Goal: Task Accomplishment & Management: Manage account settings

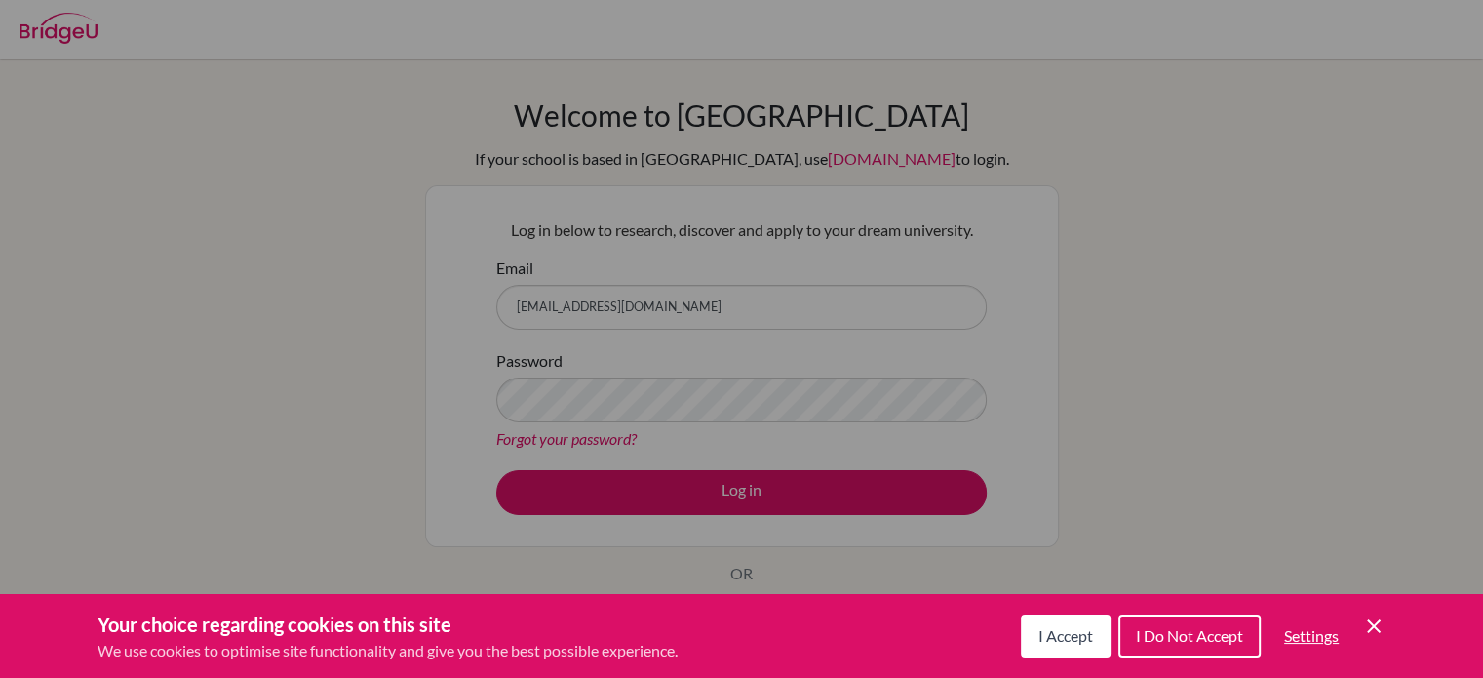
click at [791, 494] on div "Cookie Preferences" at bounding box center [741, 339] width 1483 height 678
click at [1377, 630] on icon "Save and close" at bounding box center [1374, 626] width 14 height 14
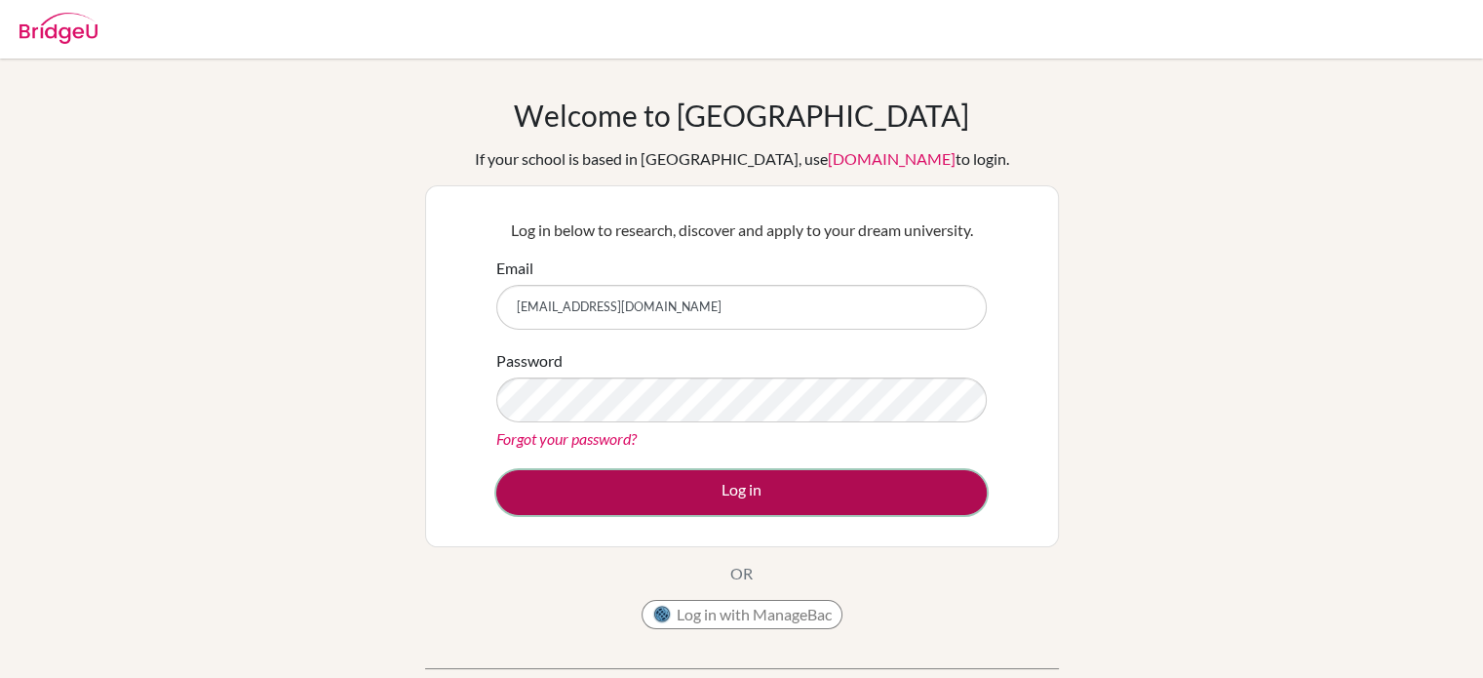
click at [735, 496] on button "Log in" at bounding box center [741, 492] width 491 height 45
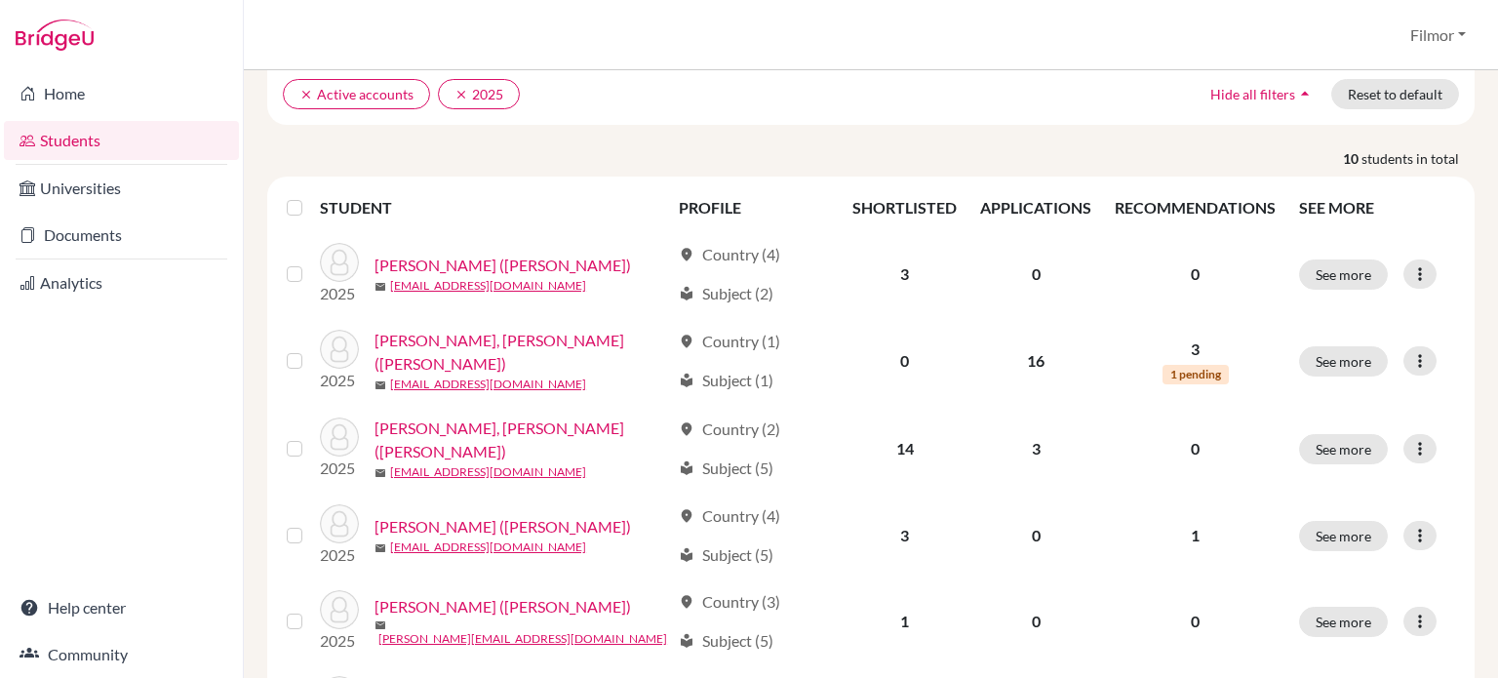
scroll to position [159, 0]
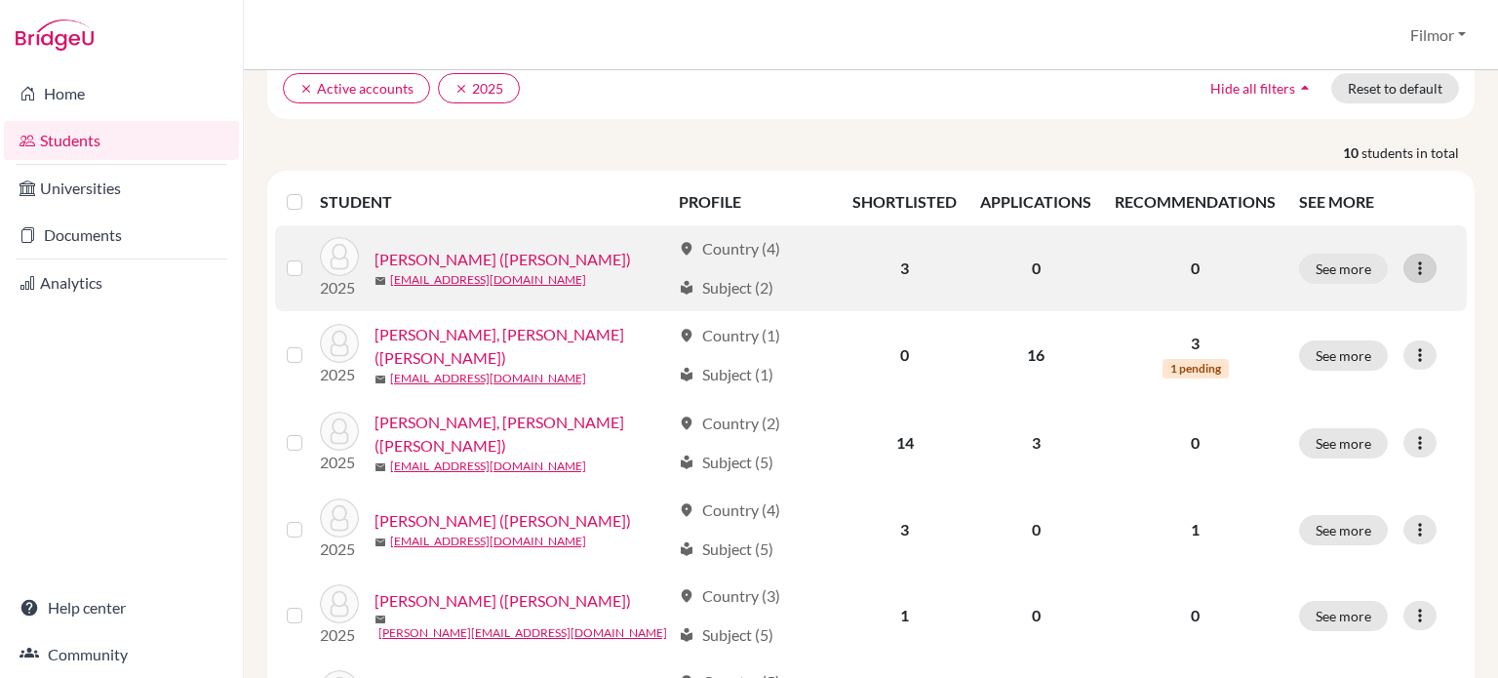
click at [1410, 263] on icon at bounding box center [1420, 268] width 20 height 20
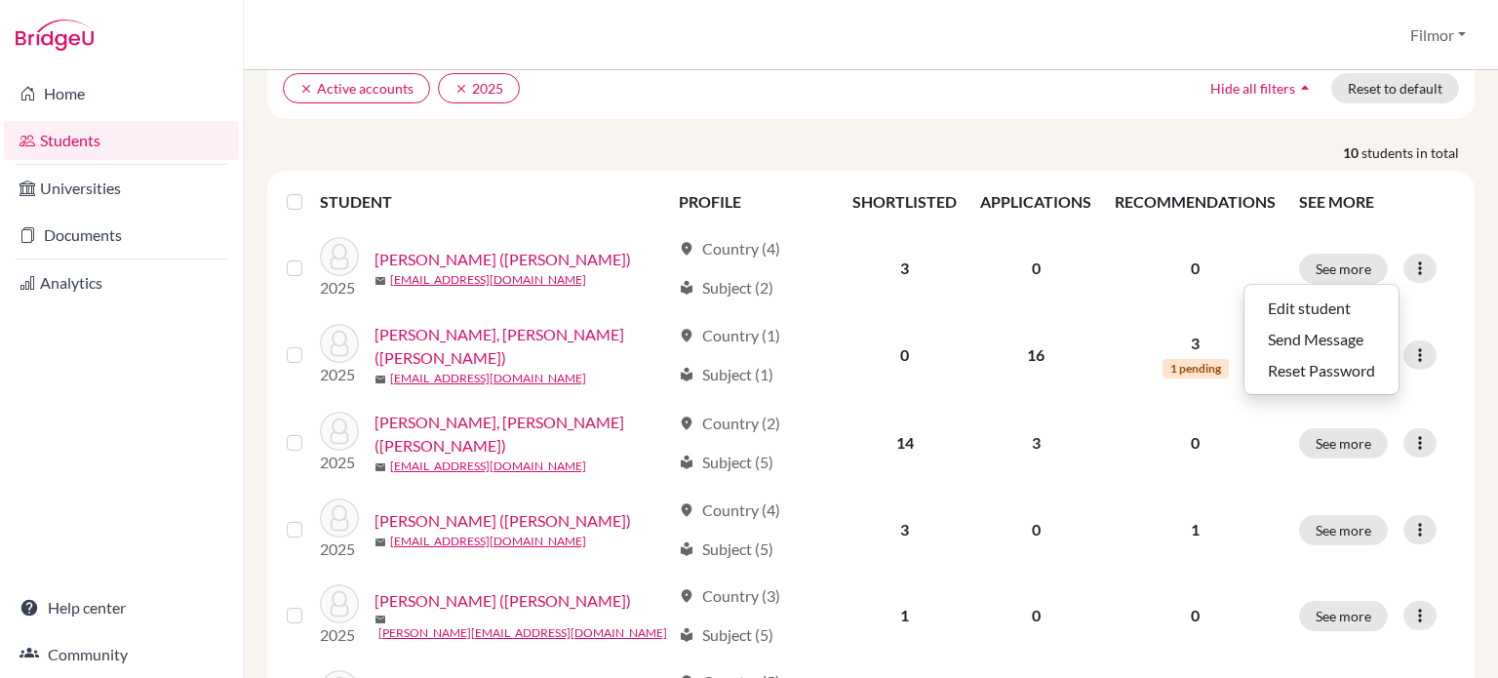
click at [1049, 112] on div "clear Active accounts clear 2025 Hide all filters arrow_drop_up Reset to default" at bounding box center [870, 88] width 1207 height 62
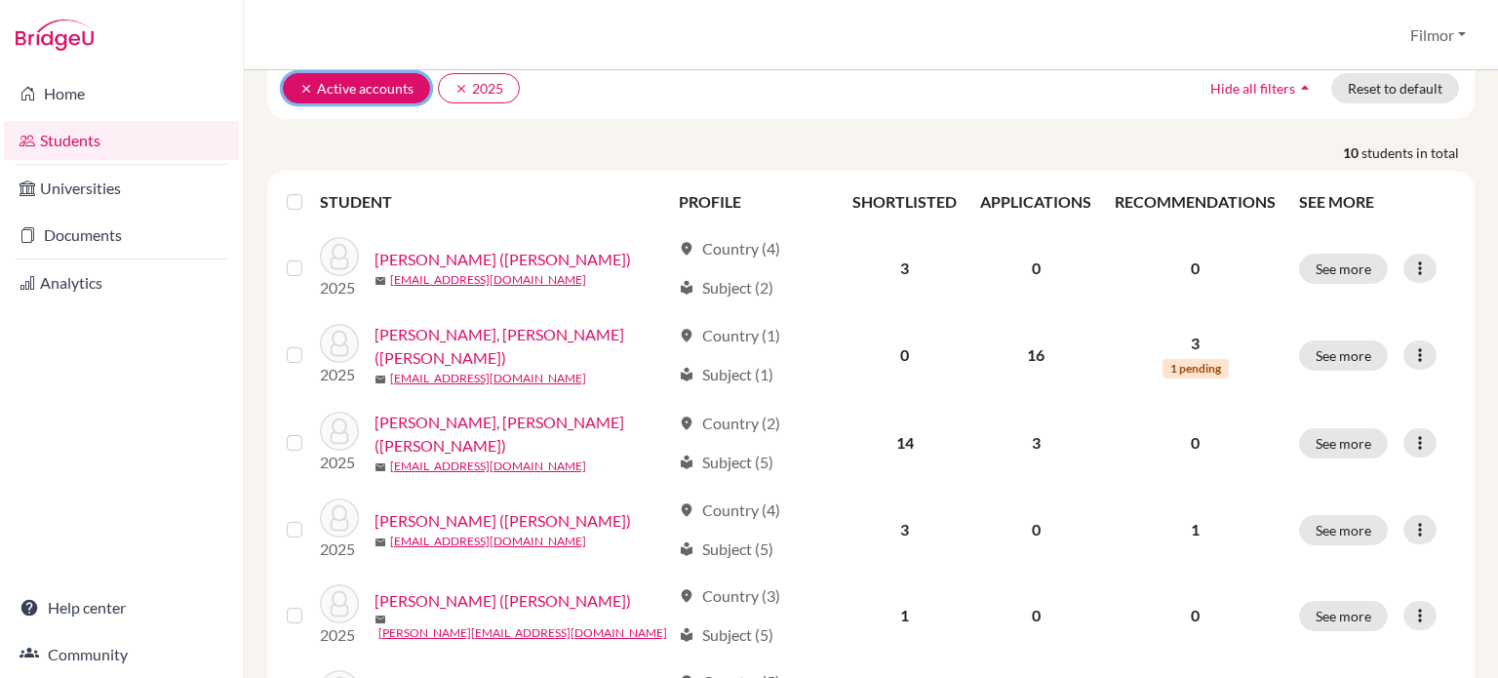
click at [383, 90] on button "clear Active accounts" at bounding box center [356, 88] width 147 height 30
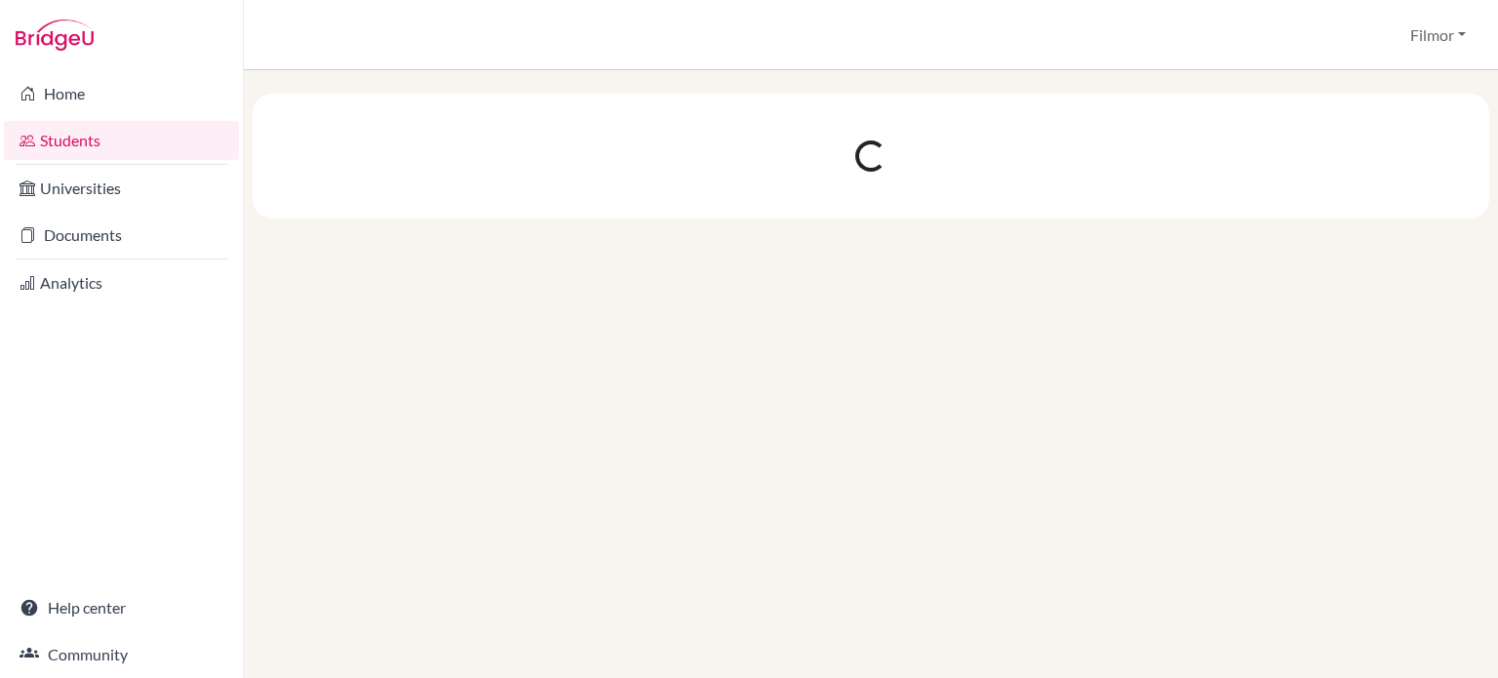
scroll to position [0, 0]
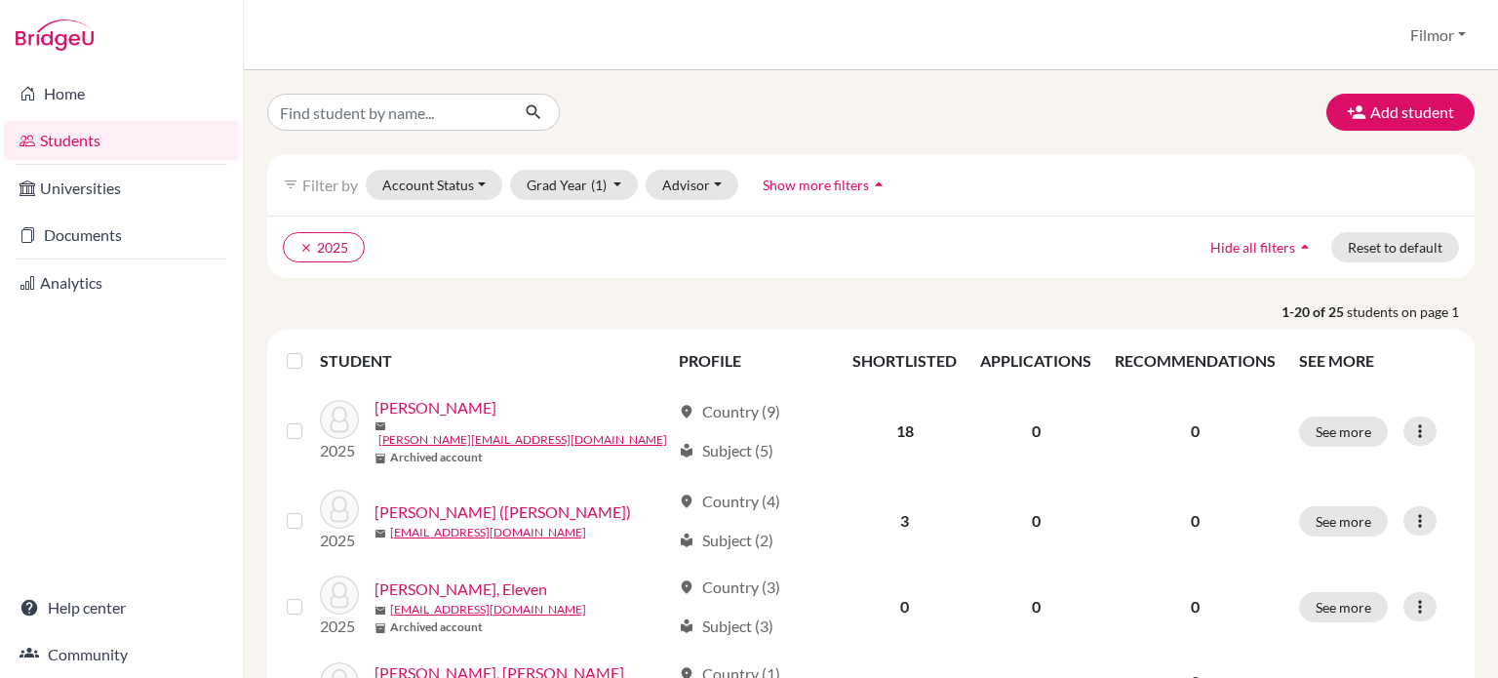
click at [88, 136] on link "Students" at bounding box center [121, 140] width 235 height 39
click at [616, 193] on button "Grad Year (1)" at bounding box center [574, 185] width 129 height 30
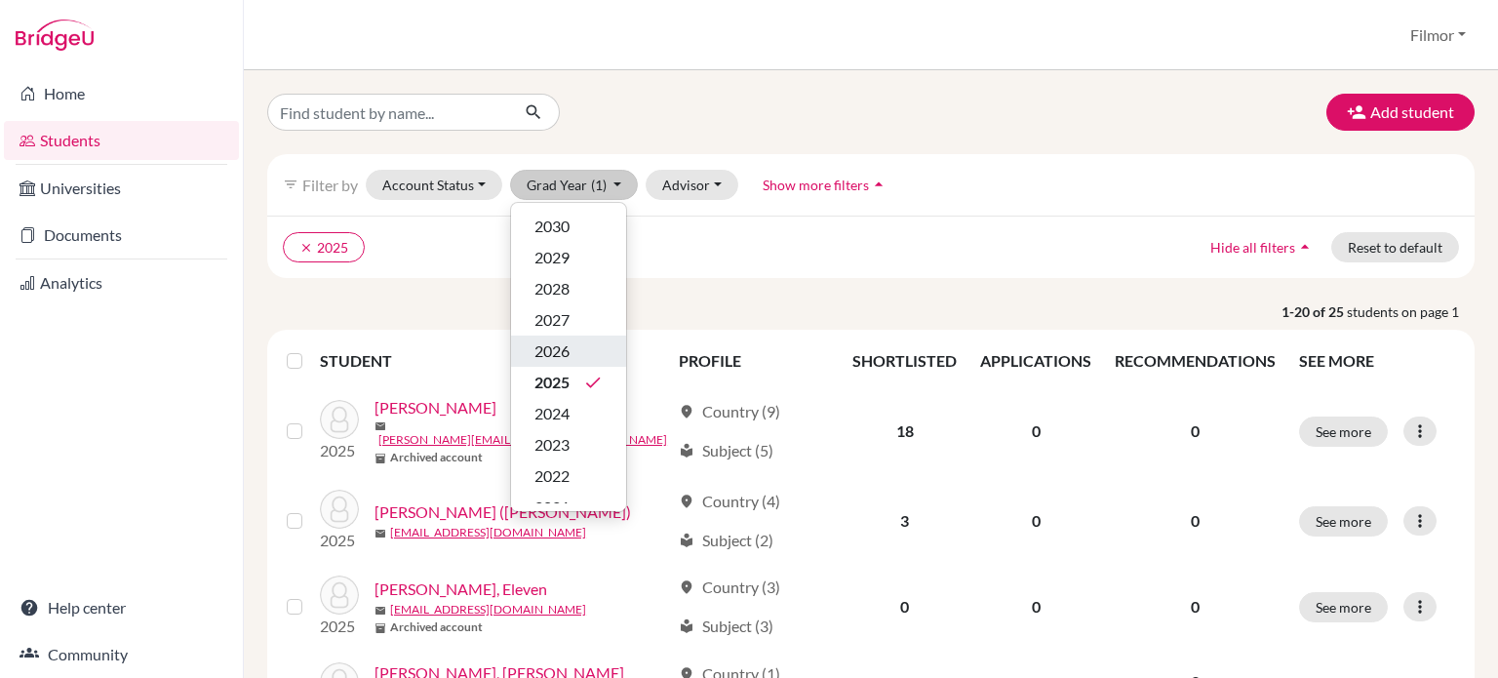
click at [571, 350] on div "2026" at bounding box center [568, 350] width 68 height 23
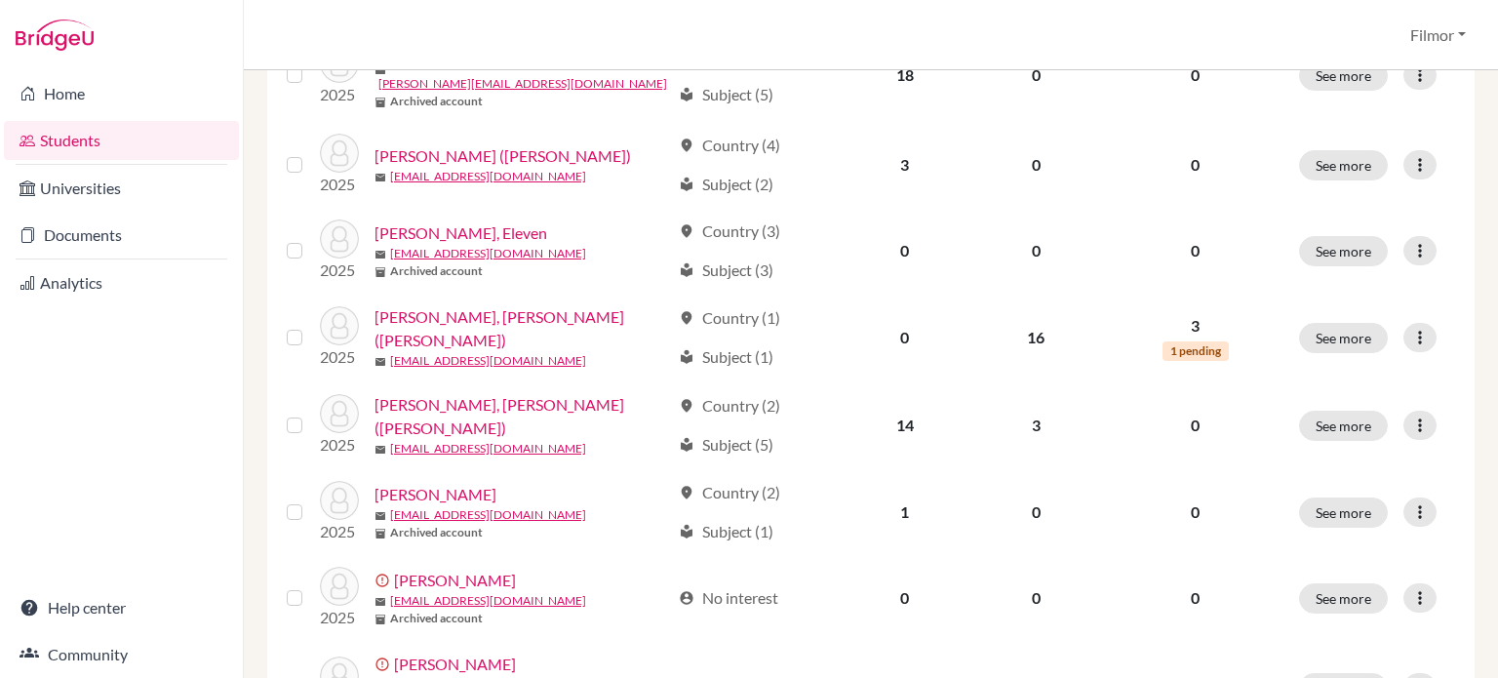
scroll to position [445, 0]
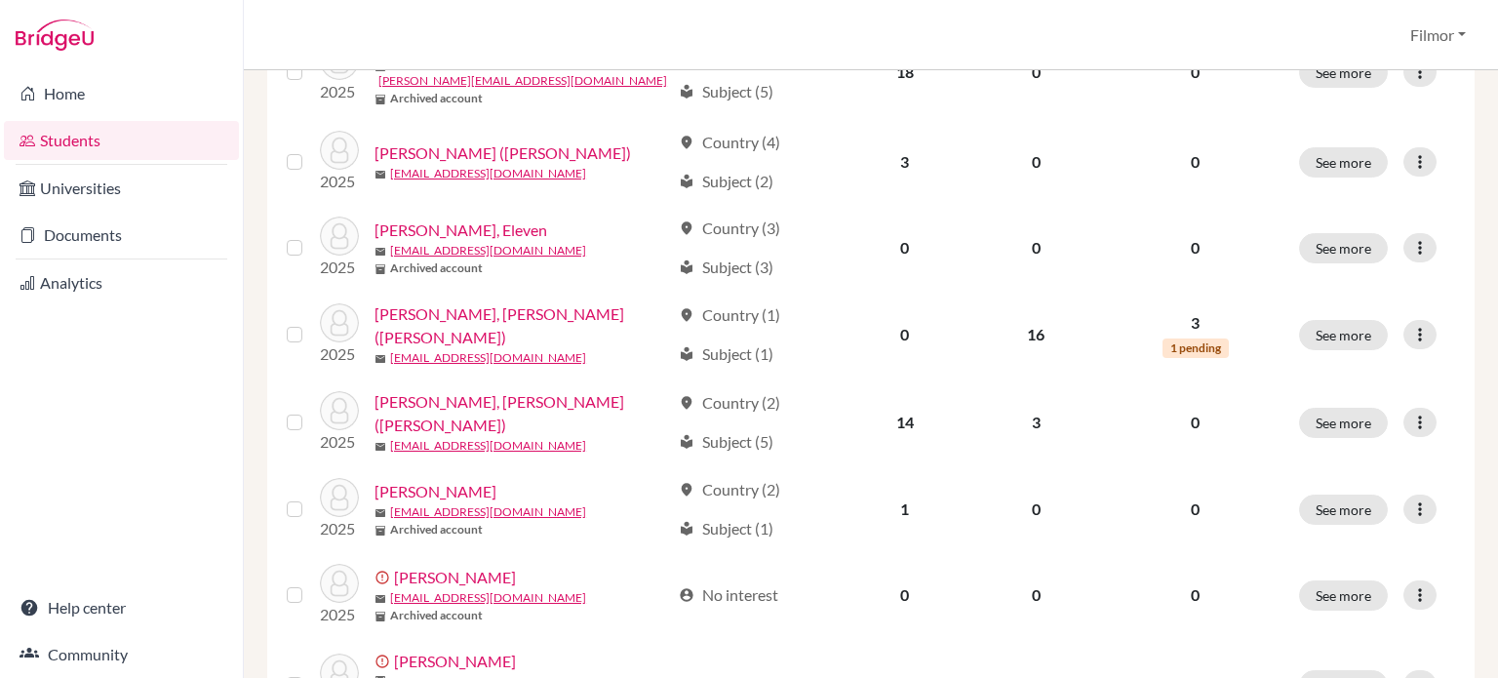
click at [102, 143] on link "Students" at bounding box center [121, 140] width 235 height 39
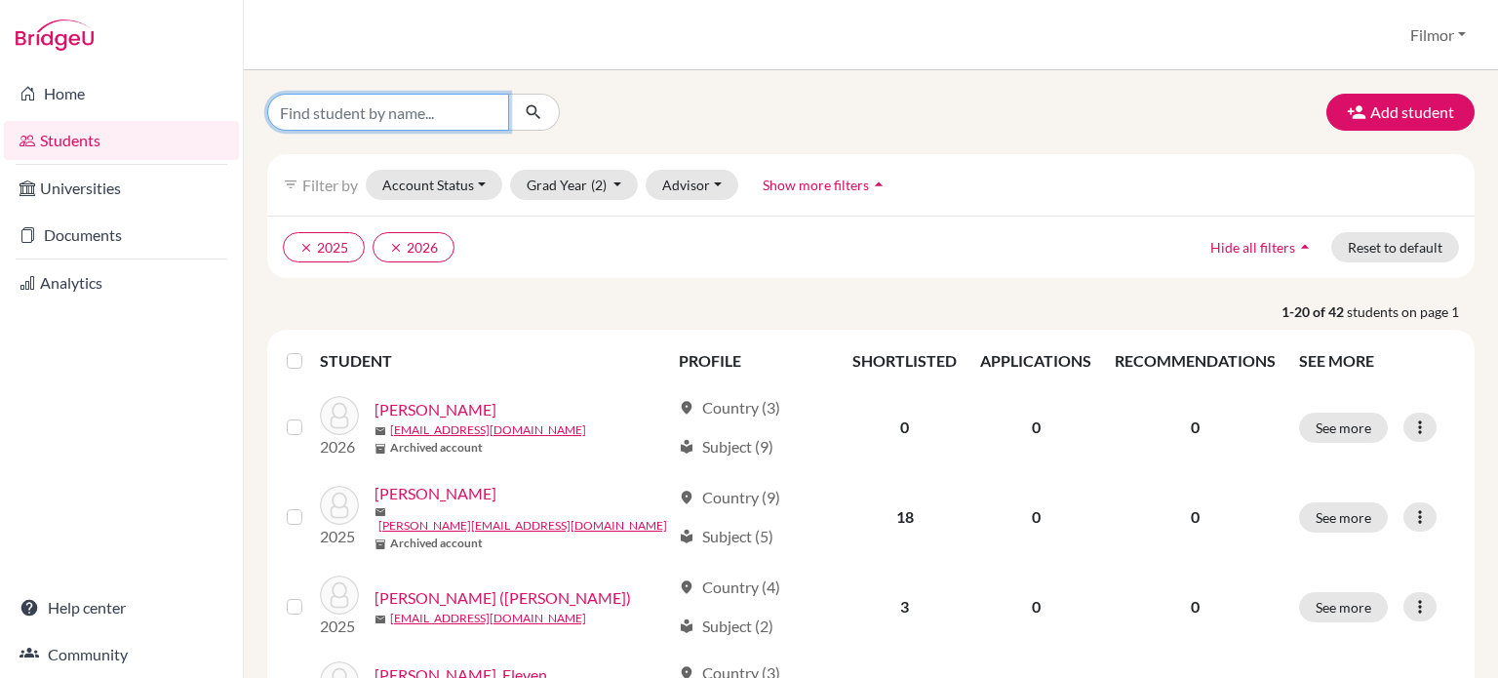
click at [490, 111] on input "Find student by name..." at bounding box center [388, 112] width 242 height 37
click at [616, 189] on button "Grad Year (2)" at bounding box center [574, 185] width 129 height 30
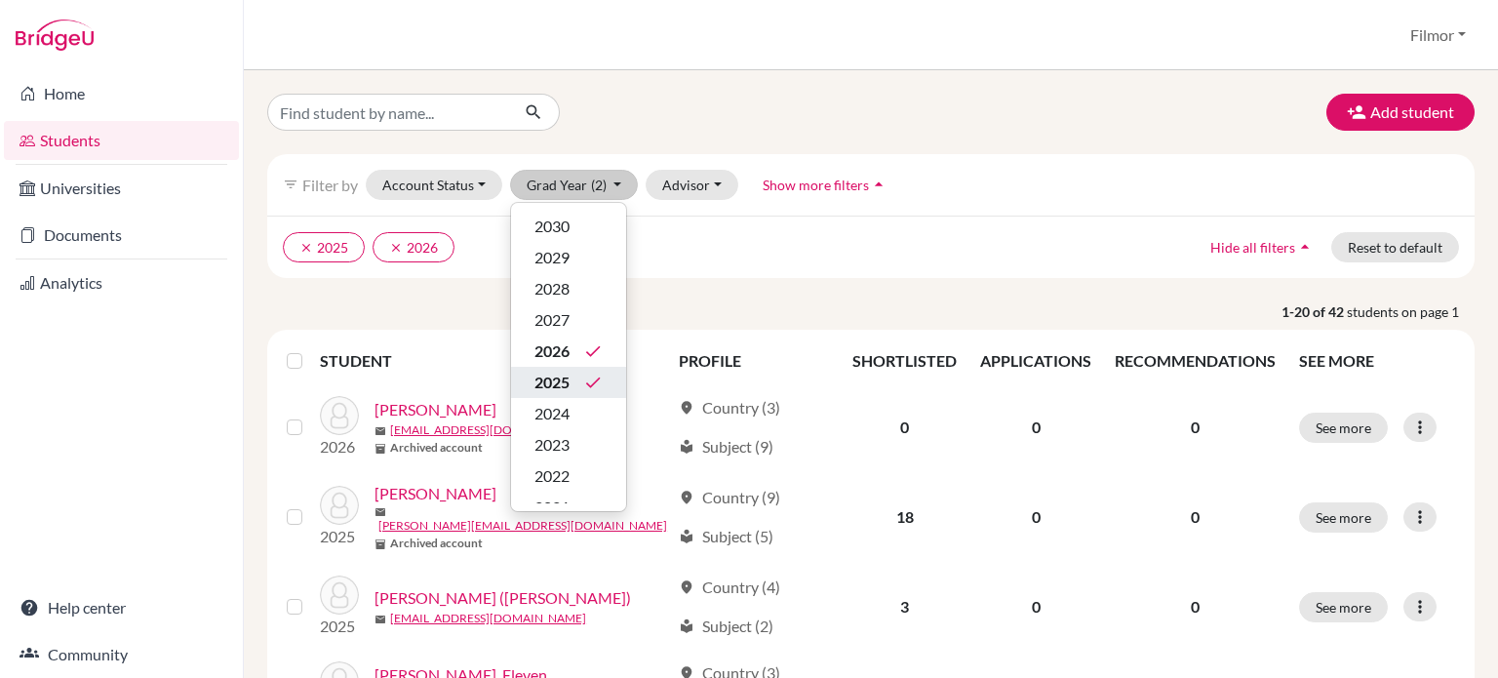
click at [587, 385] on icon "done" at bounding box center [593, 383] width 20 height 20
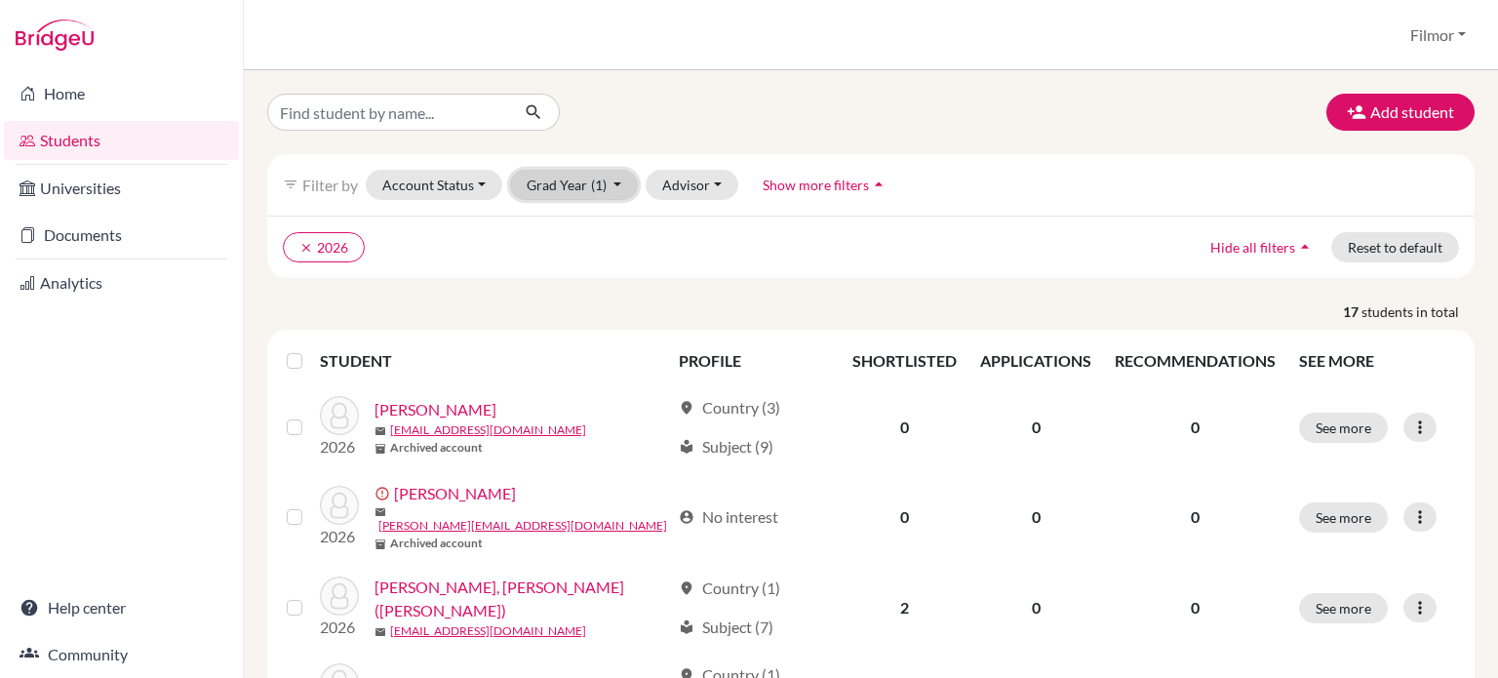
click at [616, 185] on button "Grad Year (1)" at bounding box center [574, 185] width 129 height 30
click at [780, 239] on ul "clear 2026" at bounding box center [724, 247] width 883 height 30
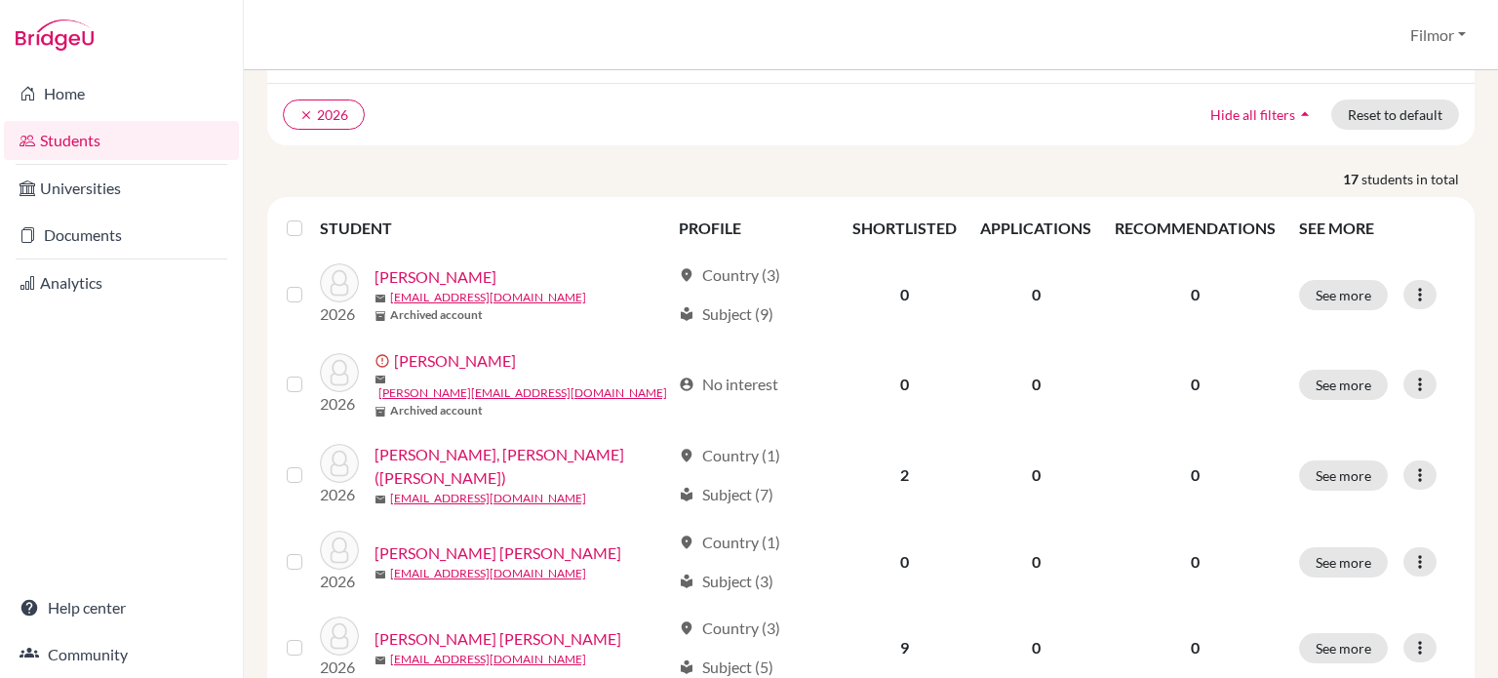
scroll to position [58, 0]
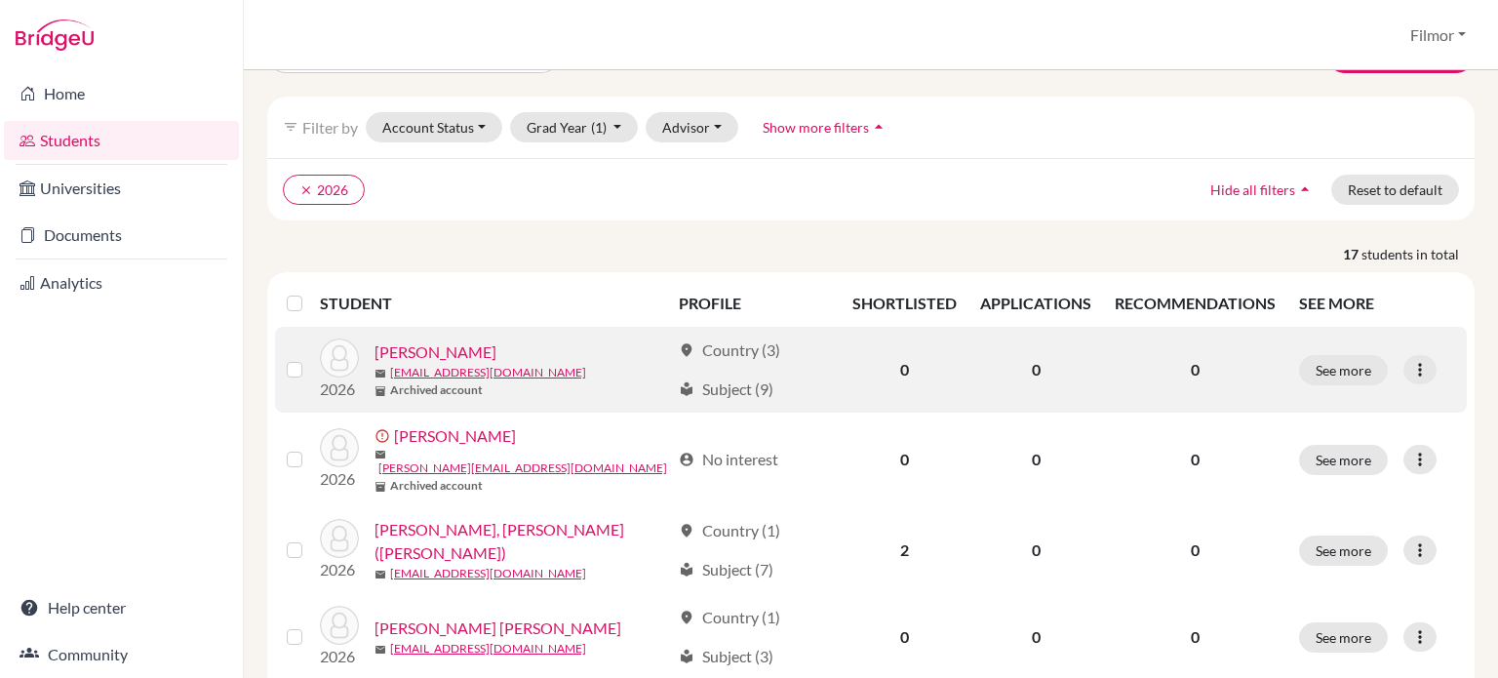
click at [310, 358] on label at bounding box center [310, 358] width 0 height 0
click at [0, 0] on input "checkbox" at bounding box center [0, 0] width 0 height 0
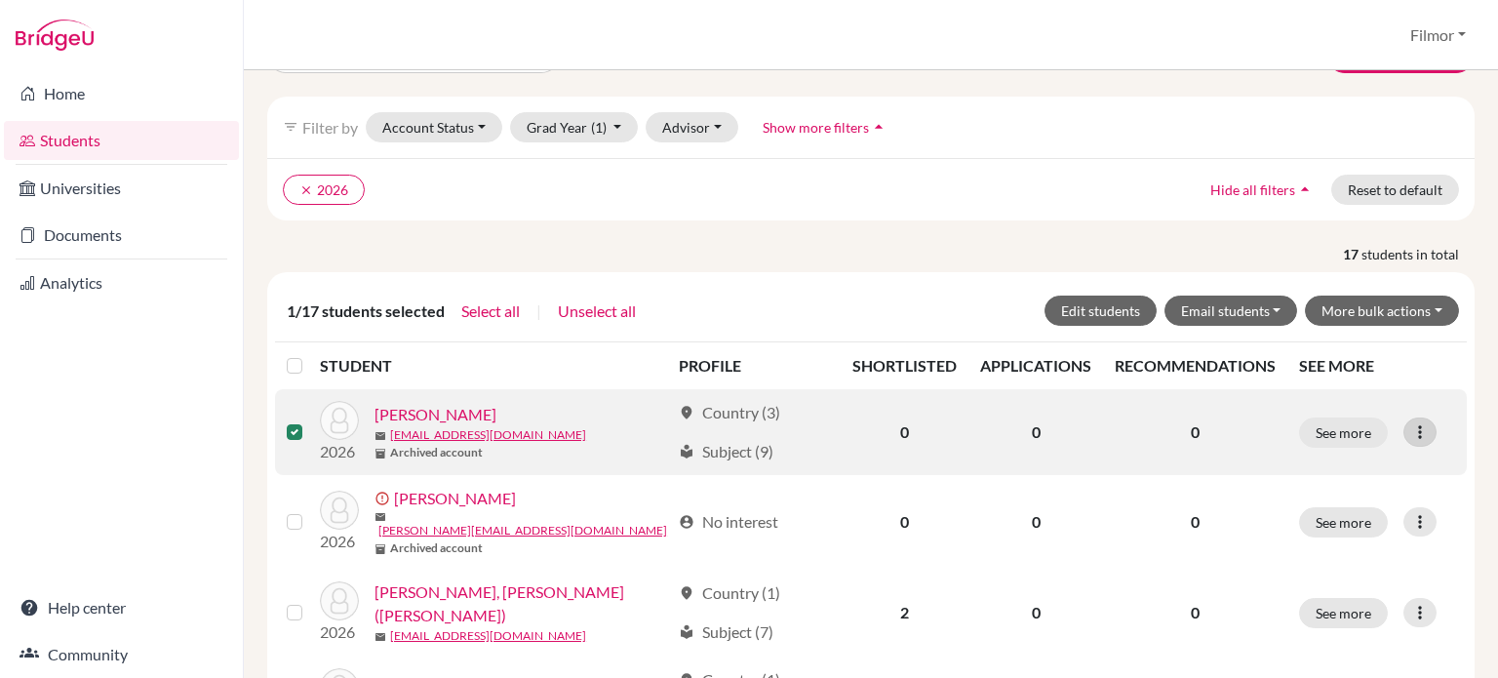
click at [1410, 433] on icon at bounding box center [1420, 432] width 20 height 20
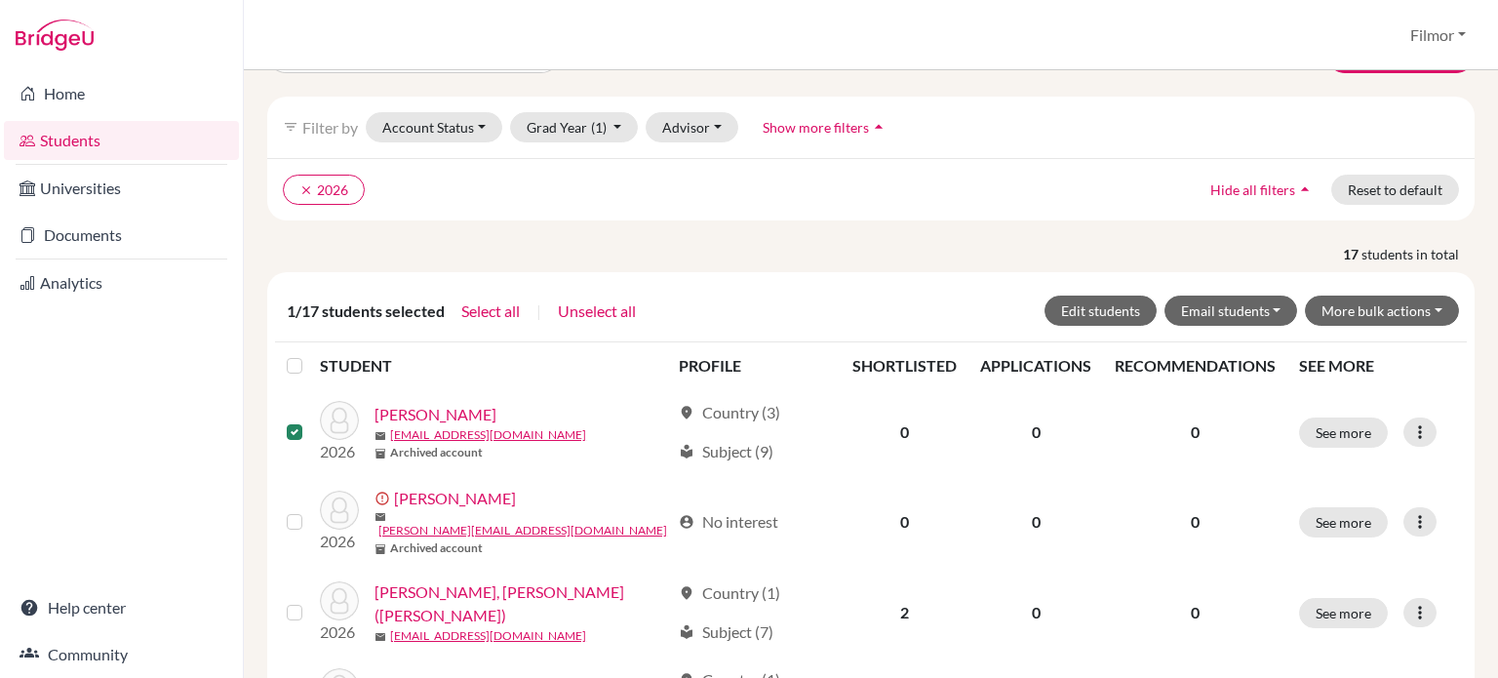
scroll to position [213, 0]
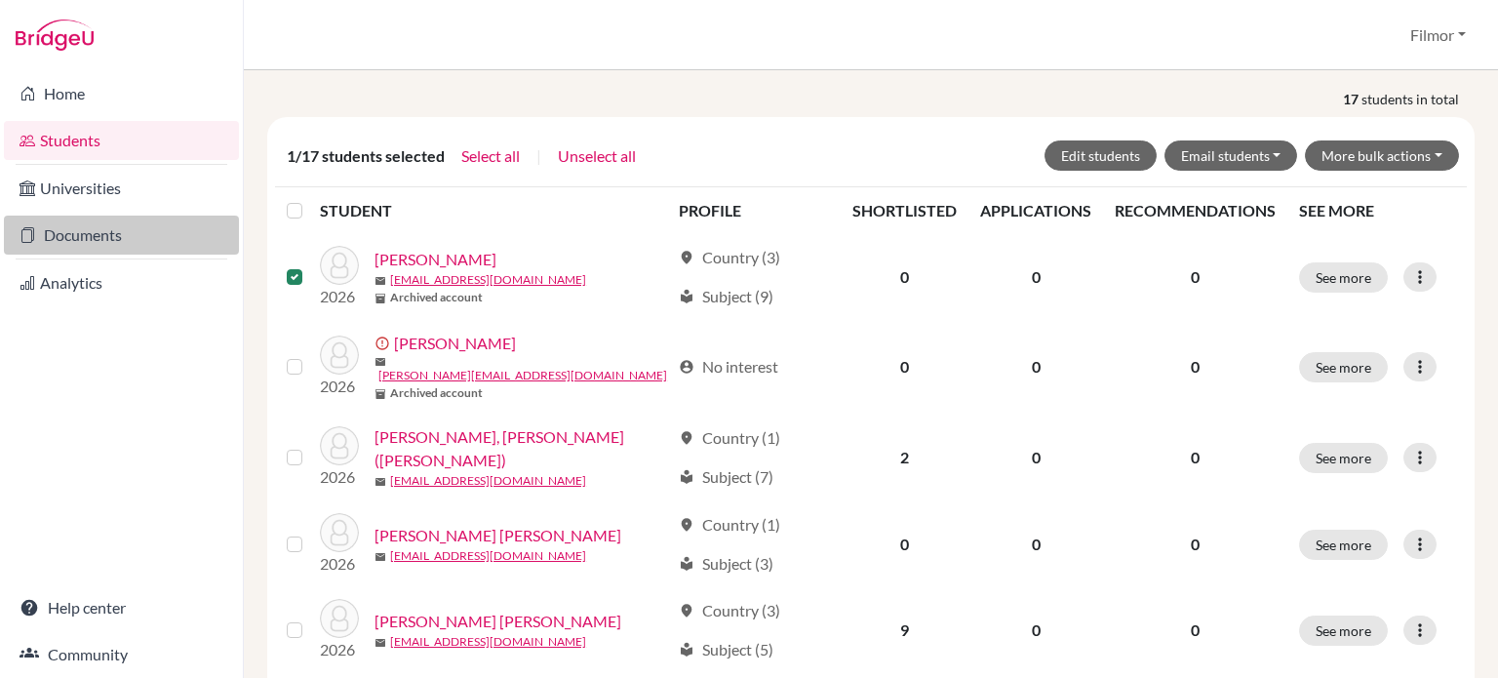
click at [94, 244] on link "Documents" at bounding box center [121, 235] width 235 height 39
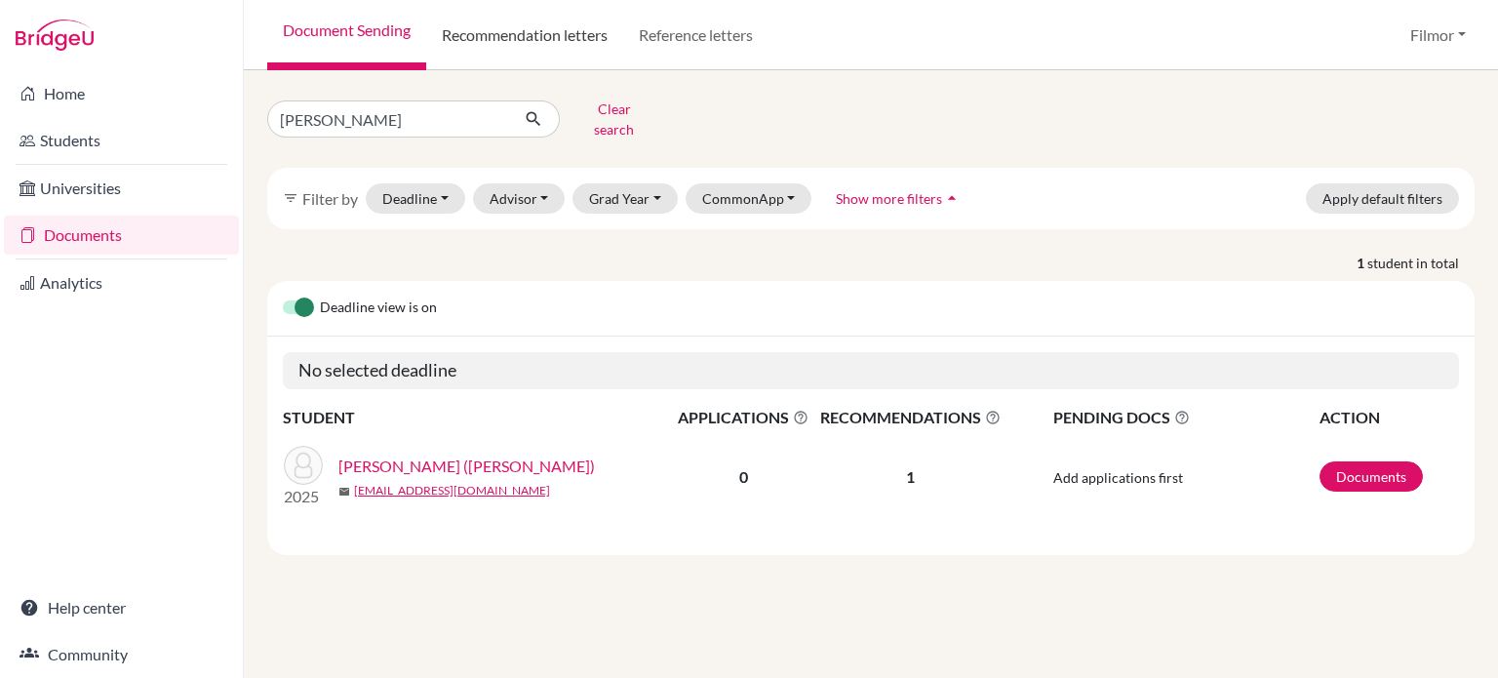
click at [537, 51] on link "Recommendation letters" at bounding box center [524, 35] width 197 height 70
click at [1466, 35] on button "Filmor" at bounding box center [1437, 35] width 73 height 37
click at [1377, 78] on link "Profile" at bounding box center [1402, 78] width 154 height 31
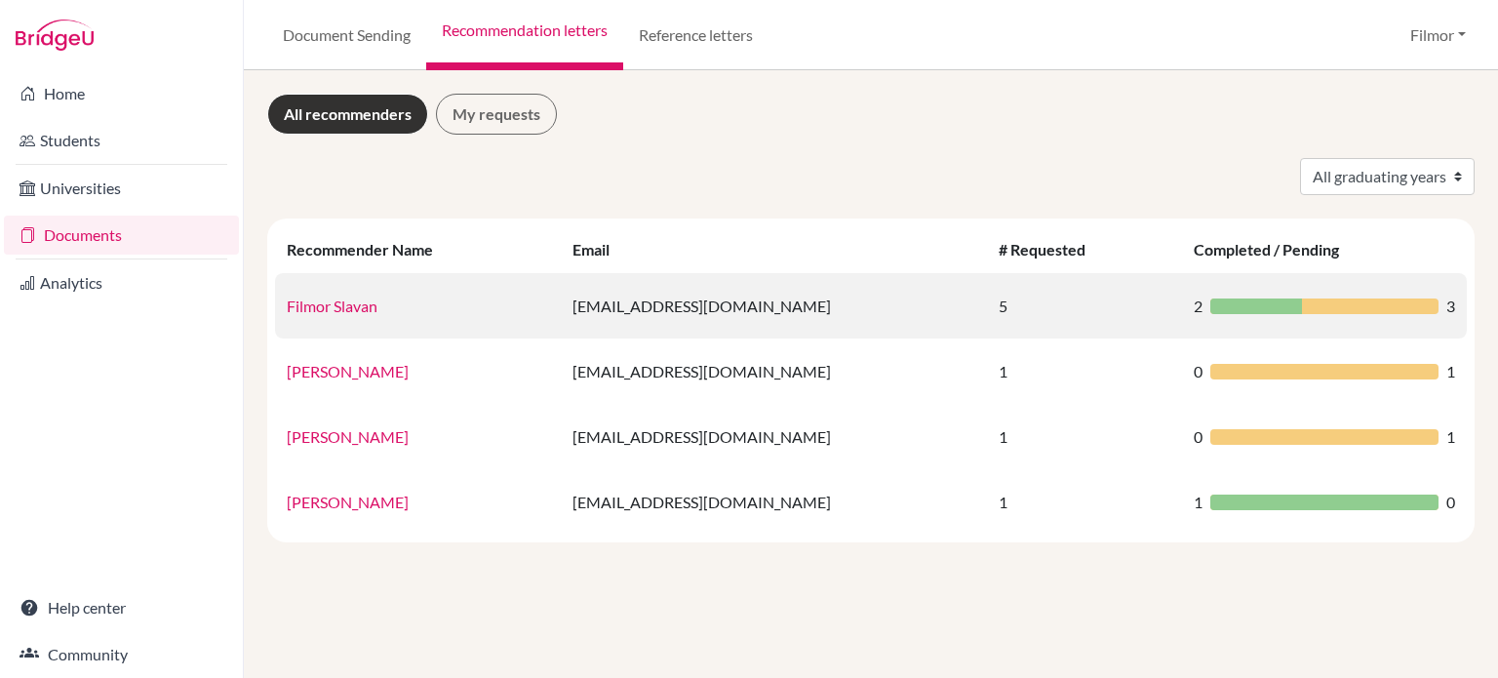
click at [1222, 303] on div at bounding box center [1255, 306] width 91 height 16
click at [329, 308] on link "Filmor Slavan" at bounding box center [332, 305] width 91 height 19
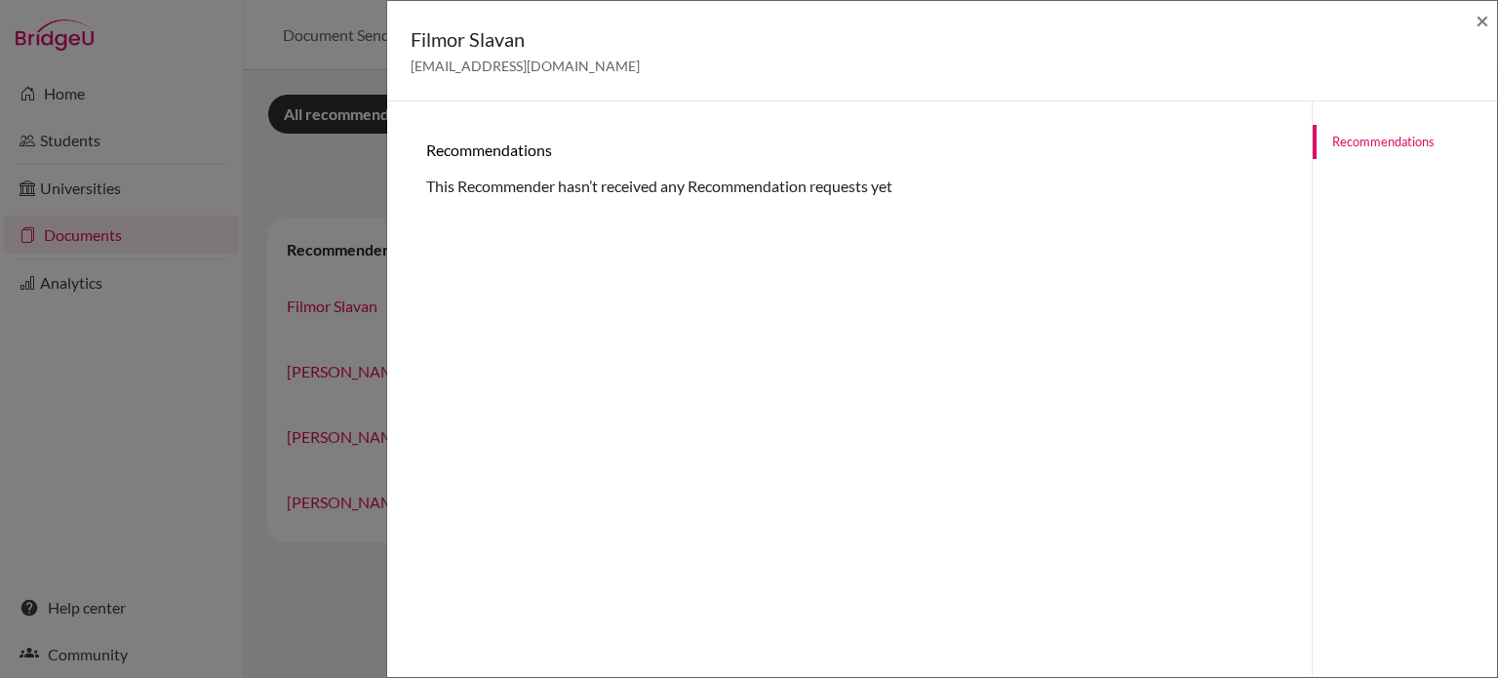
click at [1343, 147] on link "Recommendations" at bounding box center [1405, 142] width 184 height 34
click at [142, 361] on div "Filmor Slavan [EMAIL_ADDRESS][DOMAIN_NAME] × Recommendations This Recommender h…" at bounding box center [749, 339] width 1498 height 678
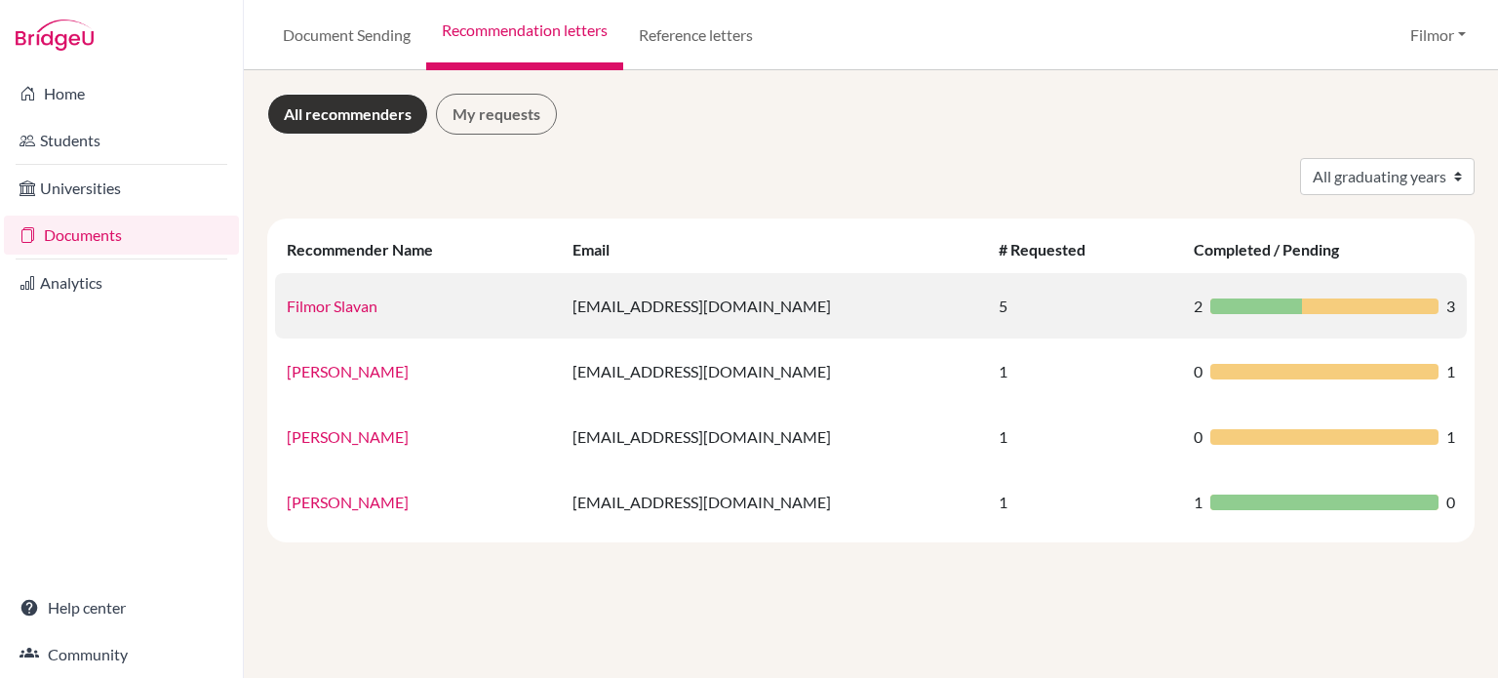
click at [328, 301] on link "Filmor Slavan" at bounding box center [332, 305] width 91 height 19
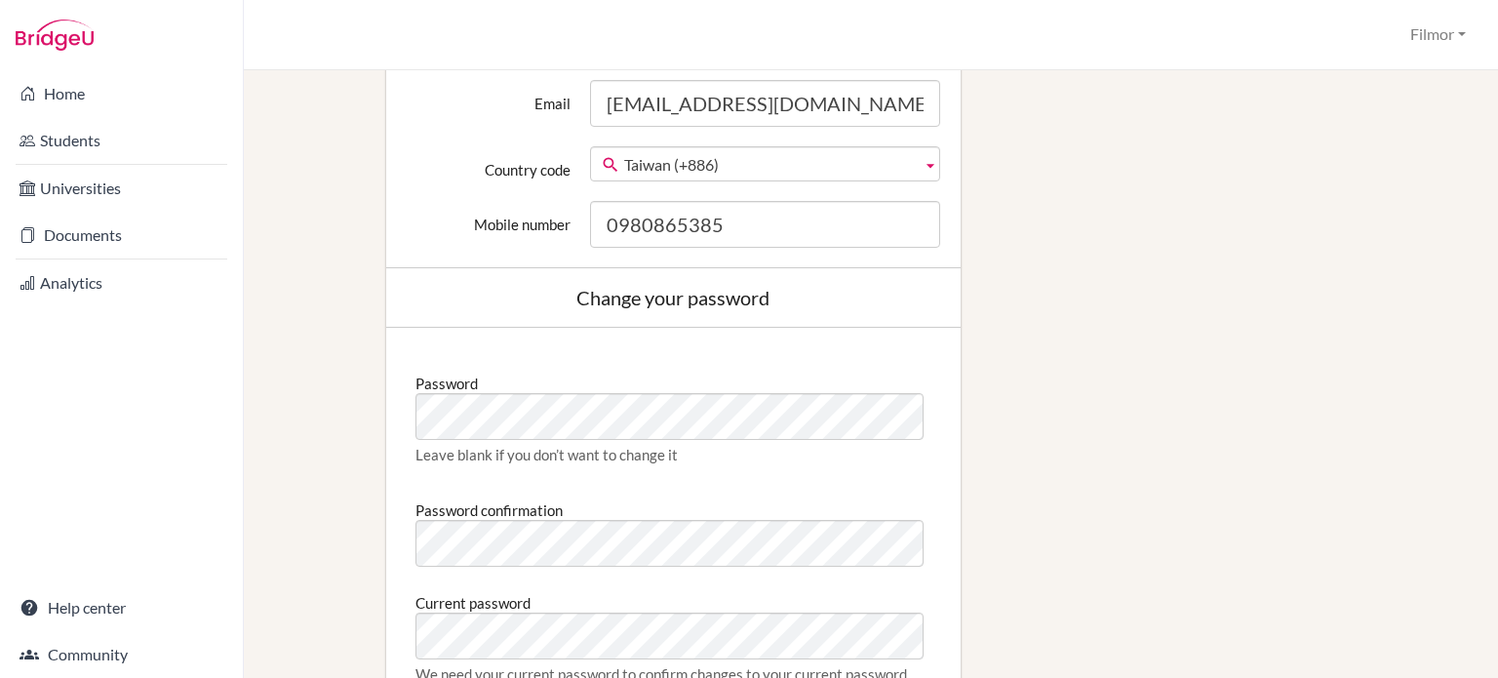
scroll to position [792, 0]
drag, startPoint x: 1474, startPoint y: 480, endPoint x: 1455, endPoint y: 389, distance: 92.8
click at [1455, 389] on div "Manage your email preferences Edit profile Change your profile pic Choose file …" at bounding box center [871, 374] width 1254 height 608
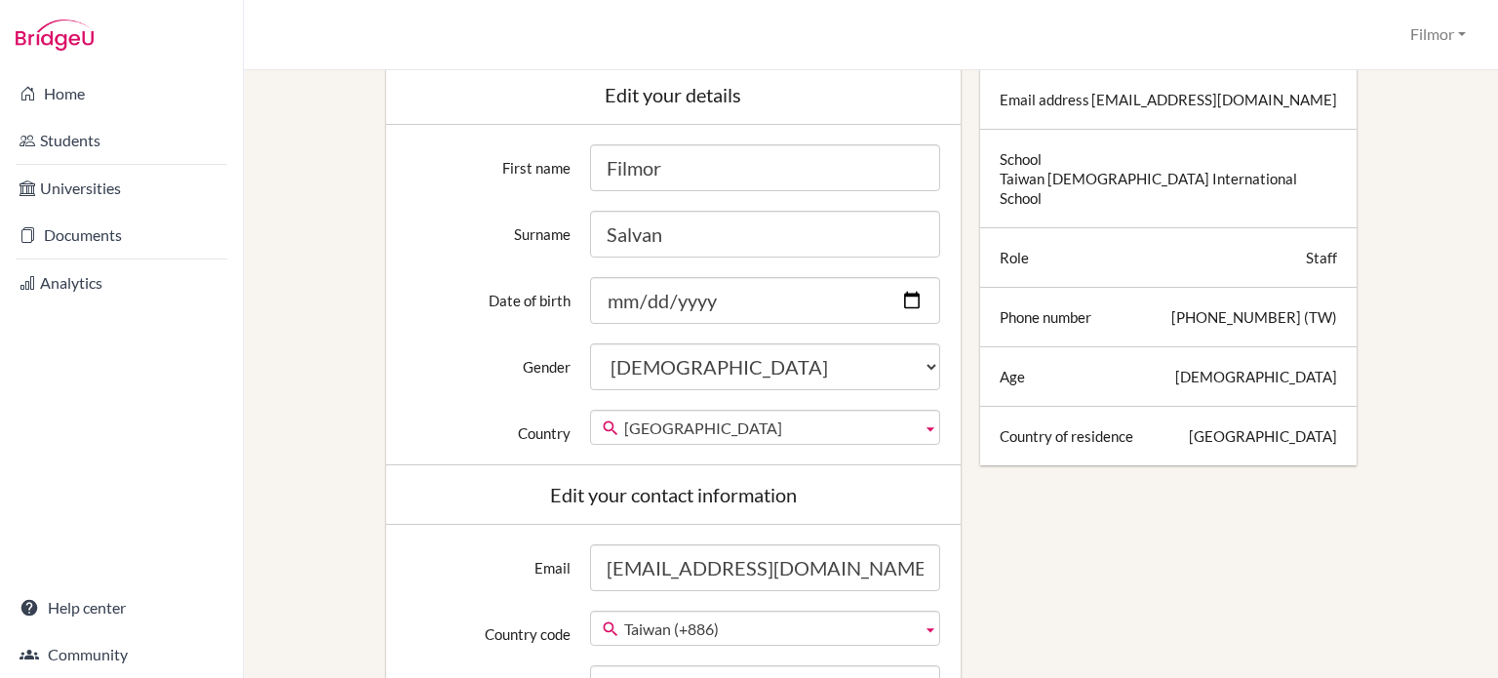
scroll to position [354, 0]
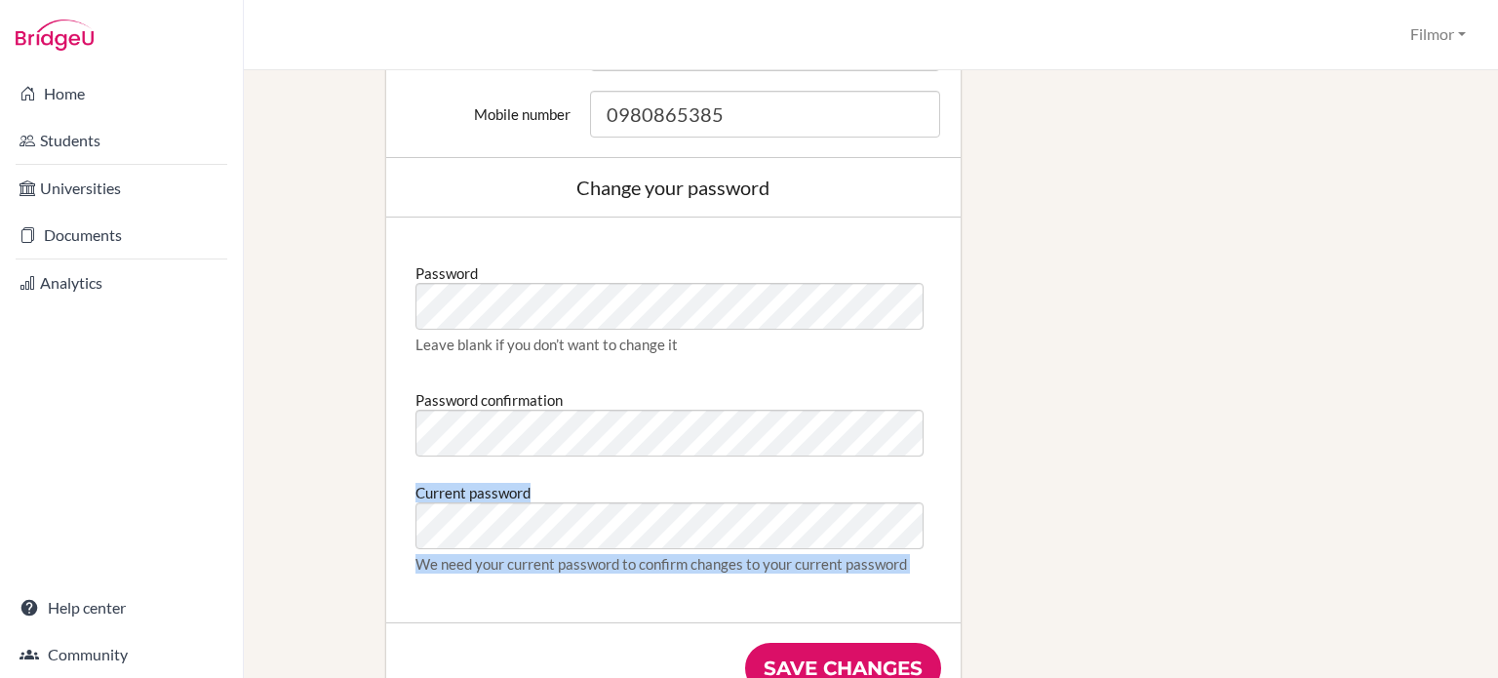
drag, startPoint x: 1497, startPoint y: 278, endPoint x: 1497, endPoint y: 447, distance: 168.7
click at [1497, 447] on div "Manage your email preferences Edit profile Change your profile pic Choose file …" at bounding box center [871, 374] width 1254 height 608
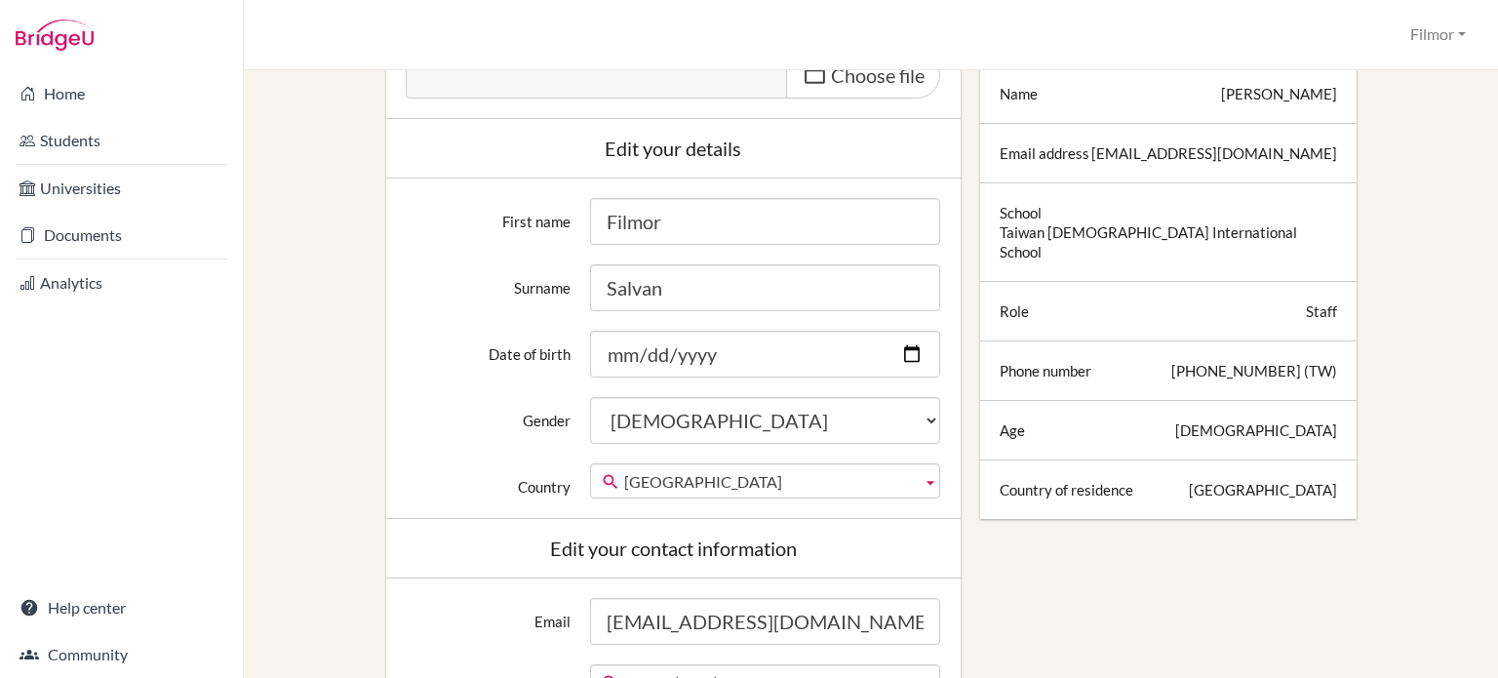
scroll to position [0, 0]
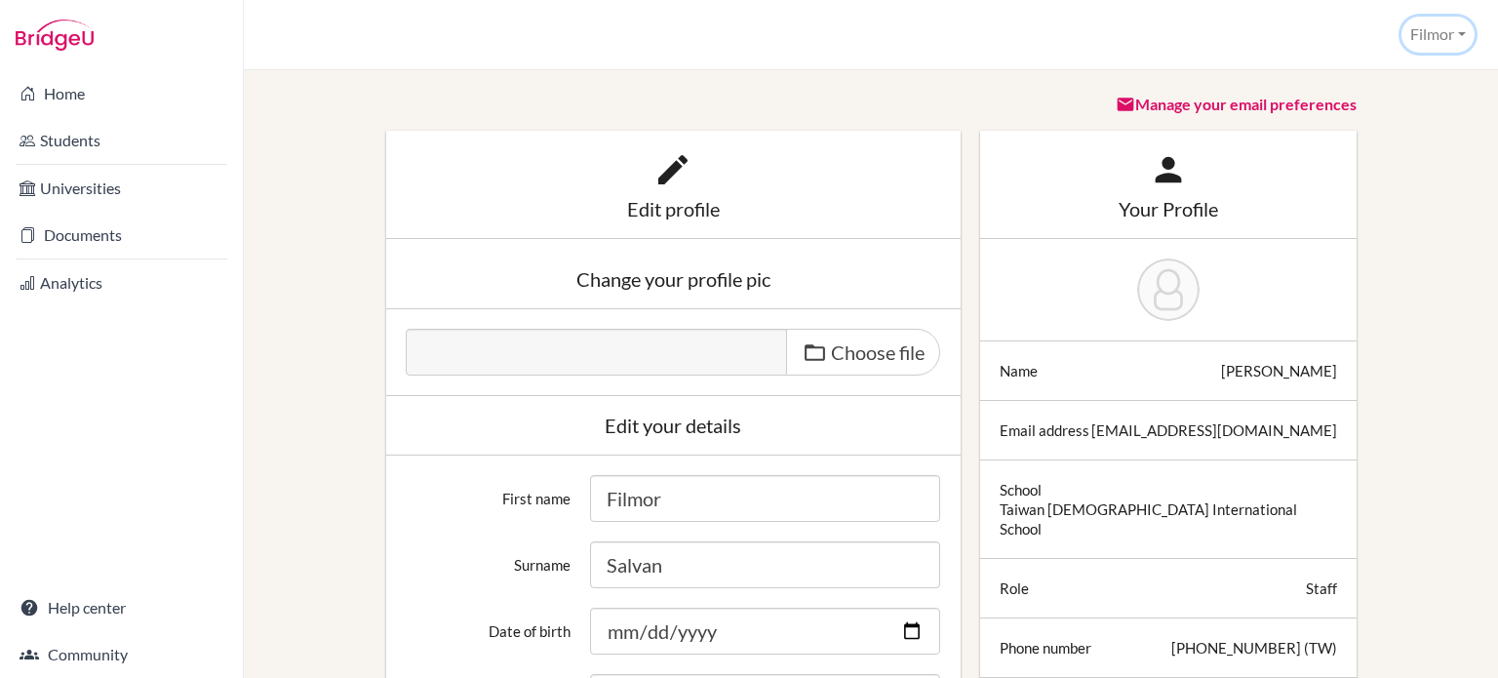
click at [1455, 35] on button "Filmor" at bounding box center [1437, 35] width 73 height 36
click at [1369, 108] on link "School Settings" at bounding box center [1396, 110] width 154 height 31
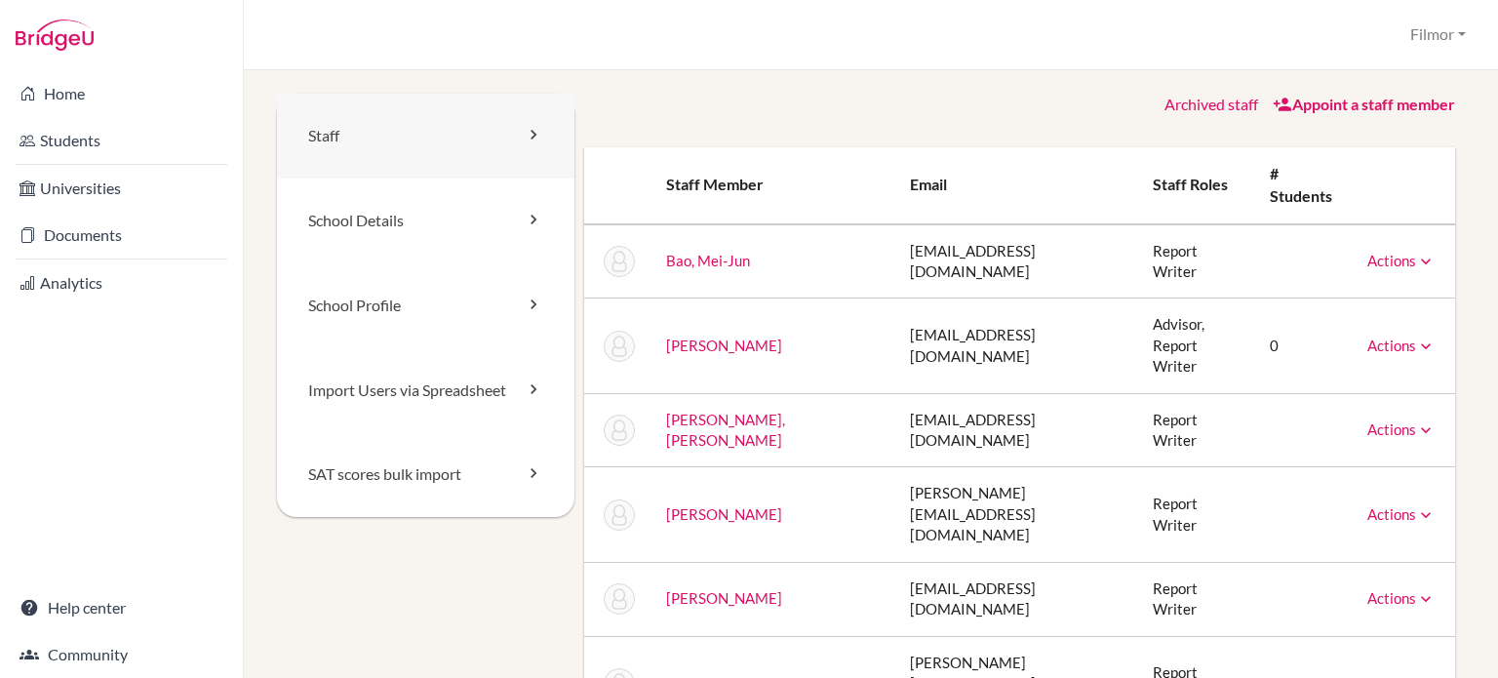
click at [461, 132] on link "Staff" at bounding box center [425, 136] width 297 height 85
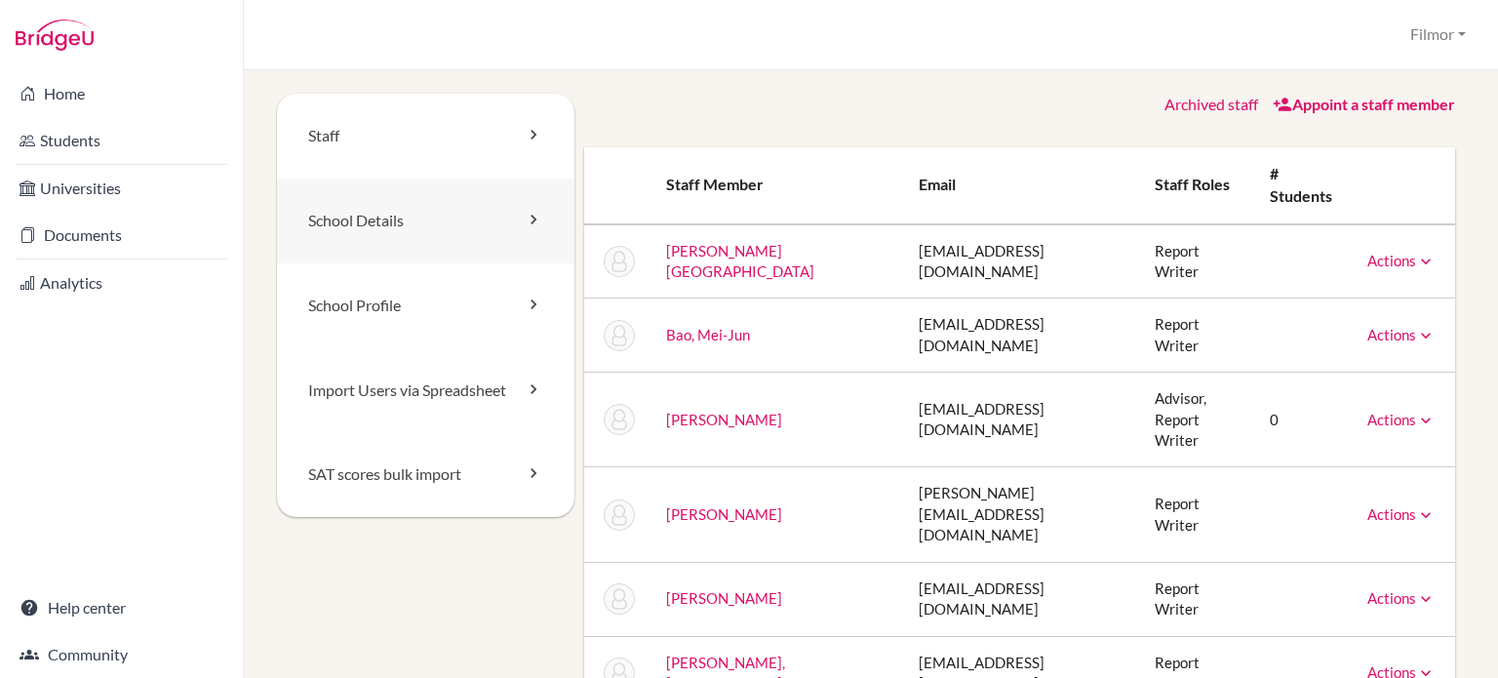
click at [401, 230] on link "School Details" at bounding box center [425, 220] width 297 height 85
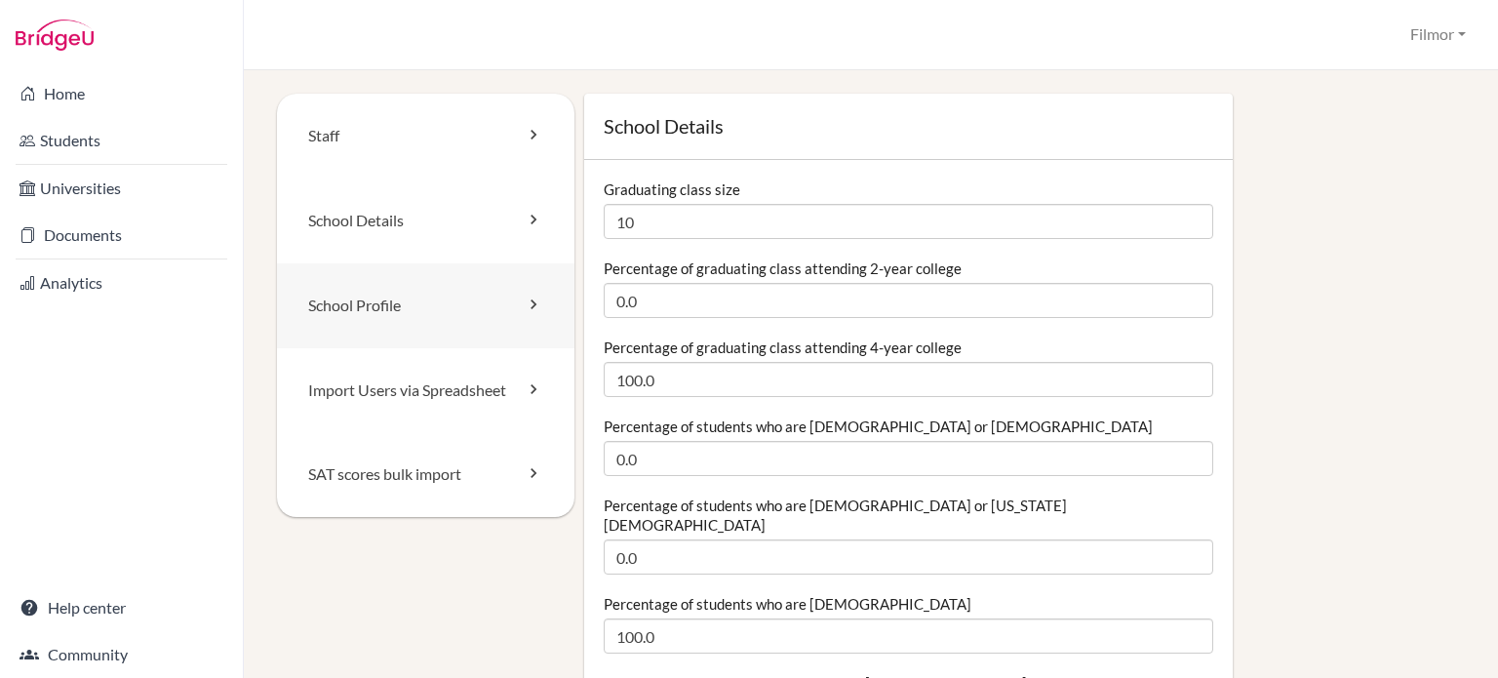
click at [363, 303] on link "School Profile" at bounding box center [425, 305] width 297 height 85
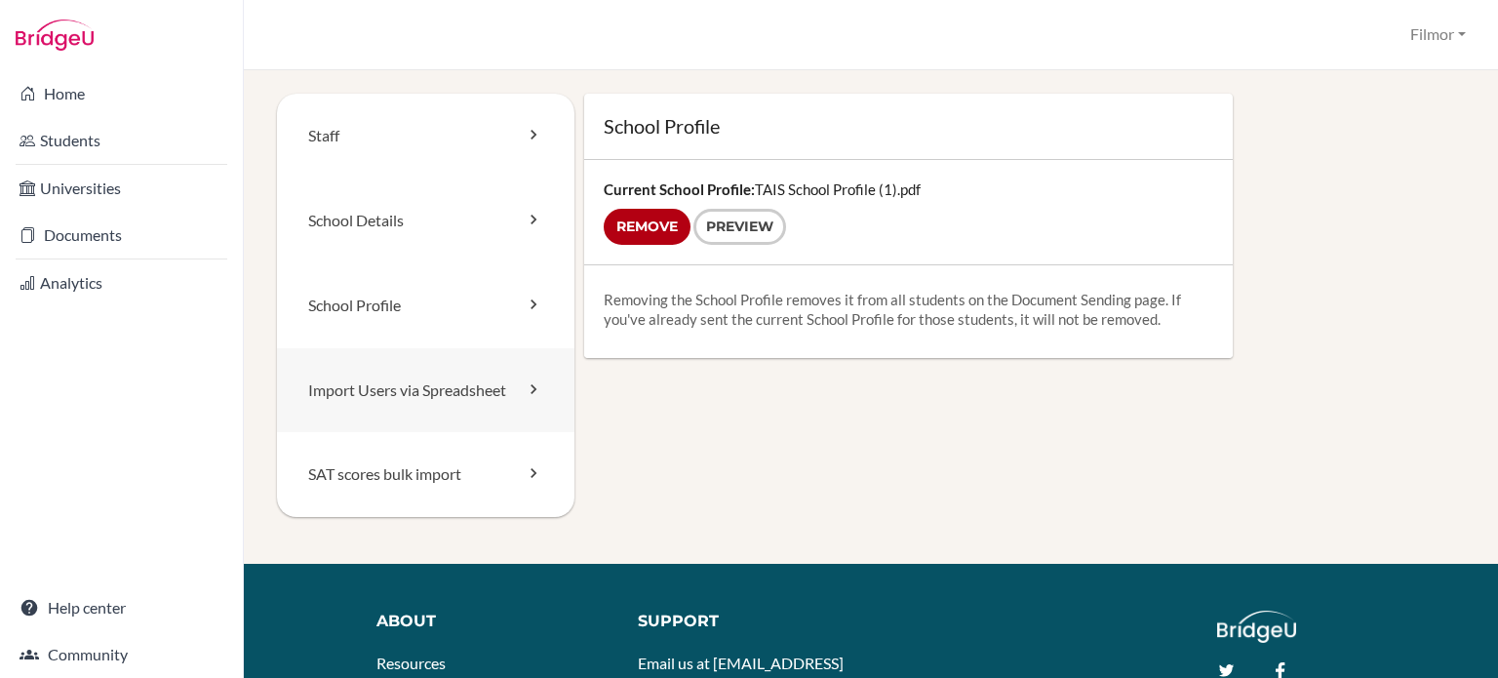
click at [353, 386] on link "Import Users via Spreadsheet" at bounding box center [425, 390] width 297 height 85
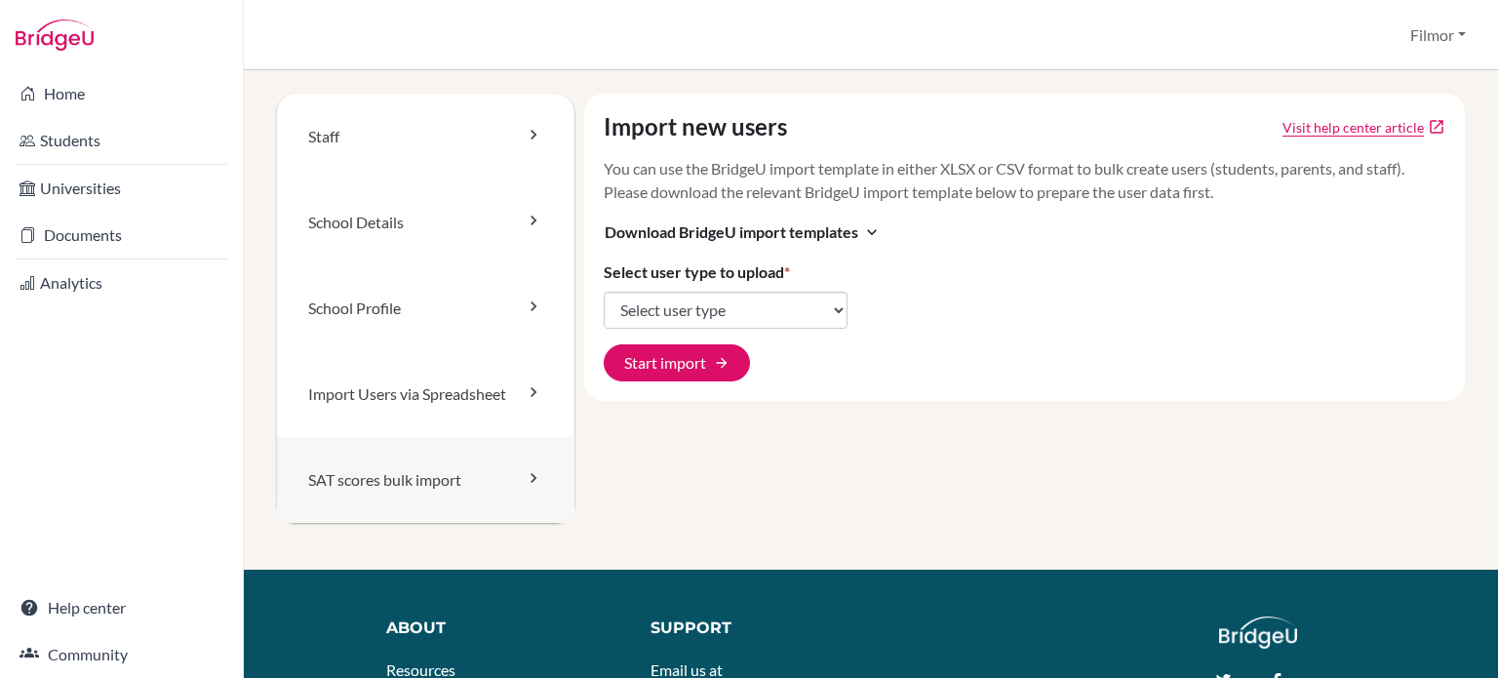
click at [367, 493] on link "SAT scores bulk import" at bounding box center [425, 480] width 297 height 86
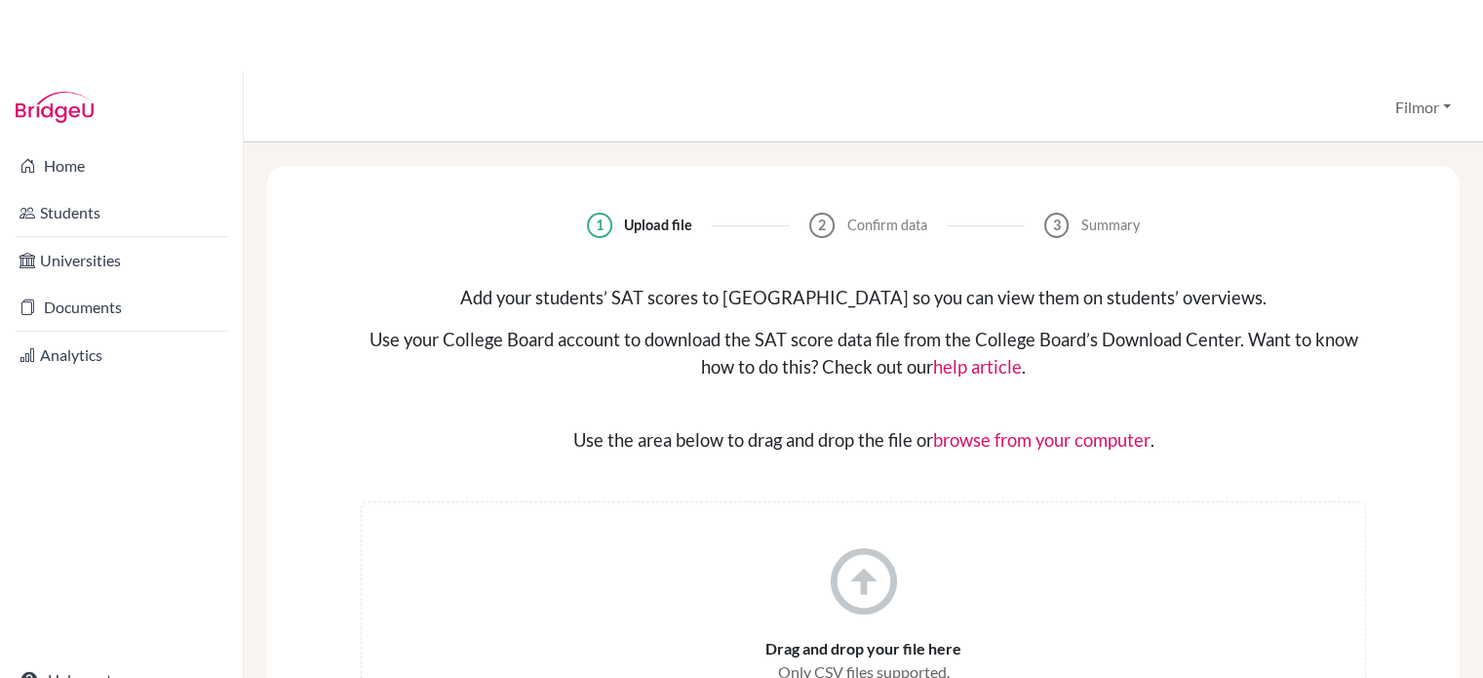
click at [499, 459] on div "1 Upload file 2 Confirm data 3 Summary Add your students’ SAT scores to [GEOGRA…" at bounding box center [863, 478] width 1193 height 624
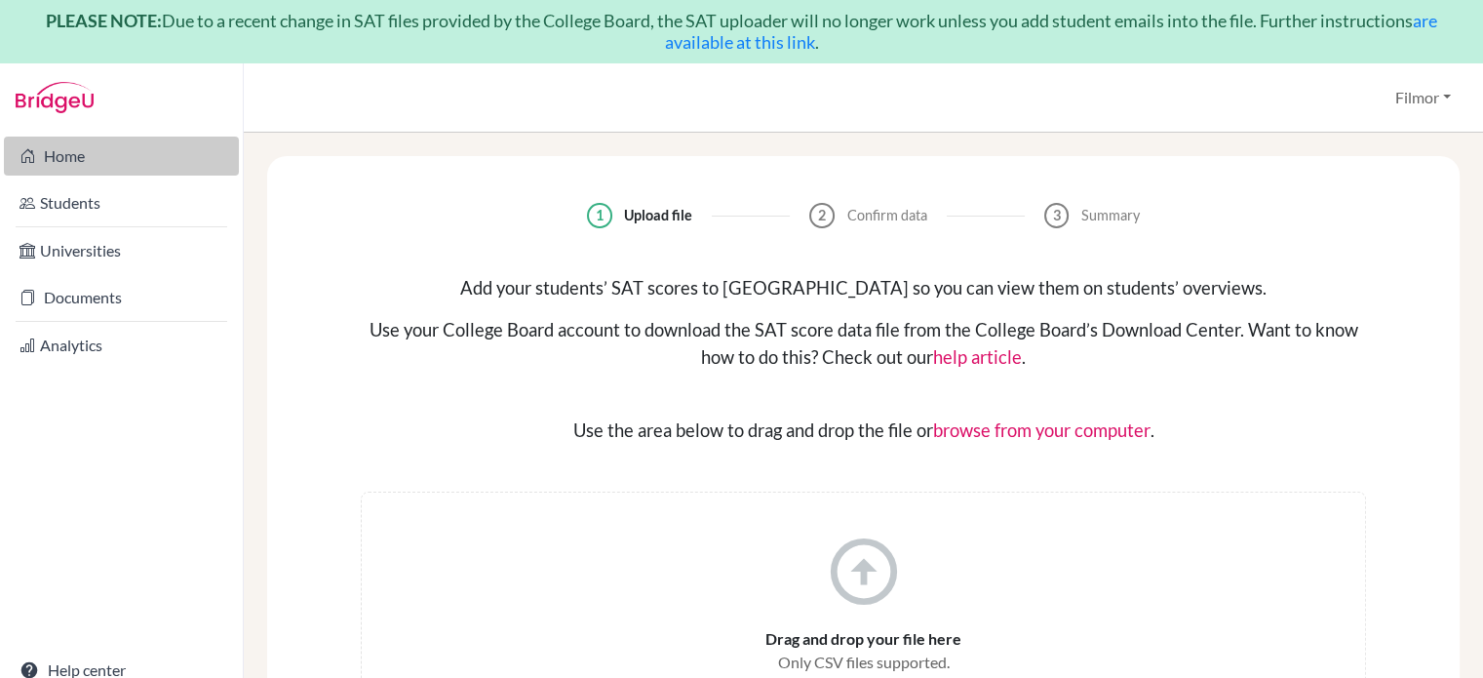
click at [65, 148] on link "Home" at bounding box center [121, 156] width 235 height 39
